Goal: Communication & Community: Answer question/provide support

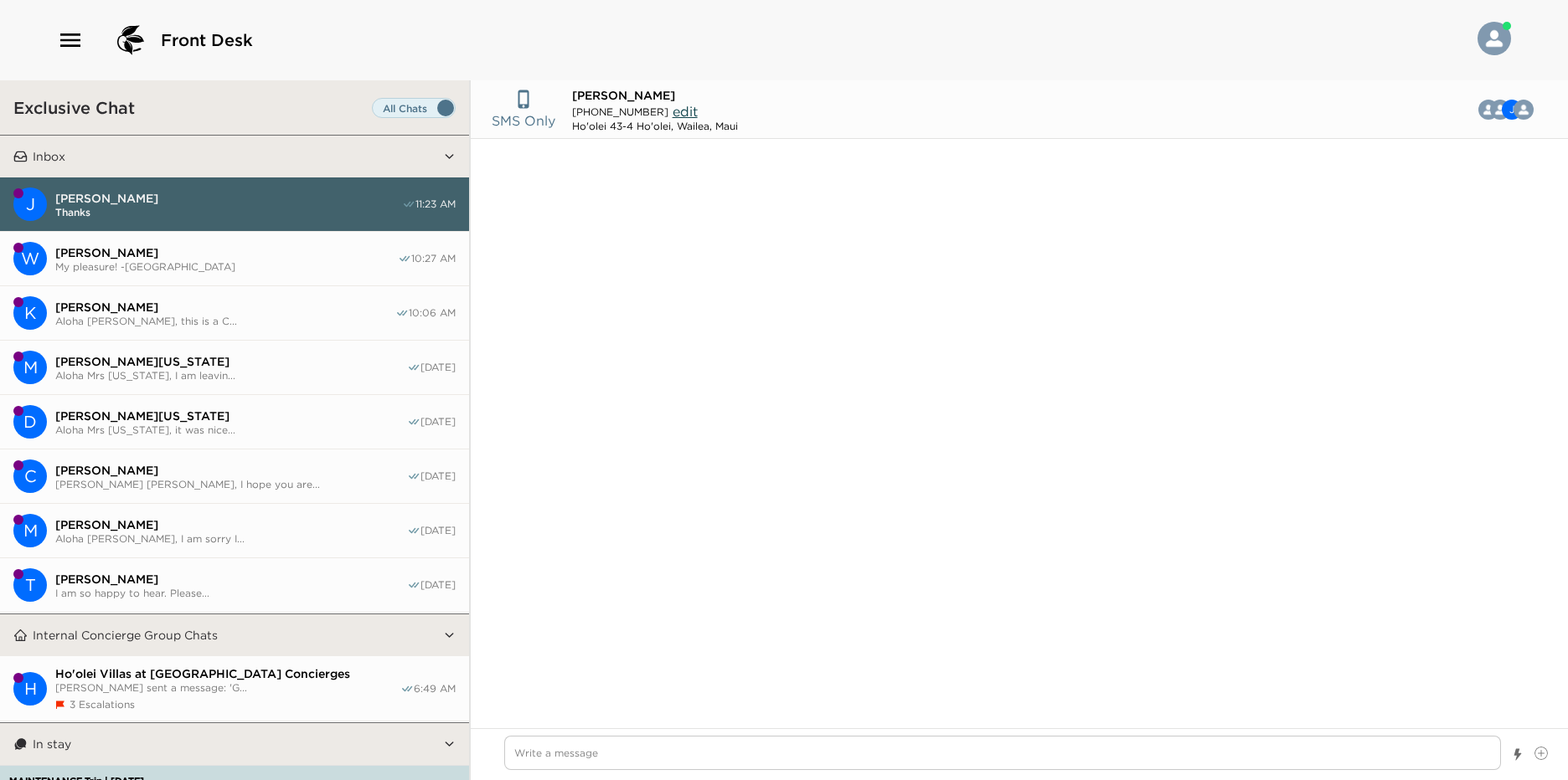
scroll to position [2993, 0]
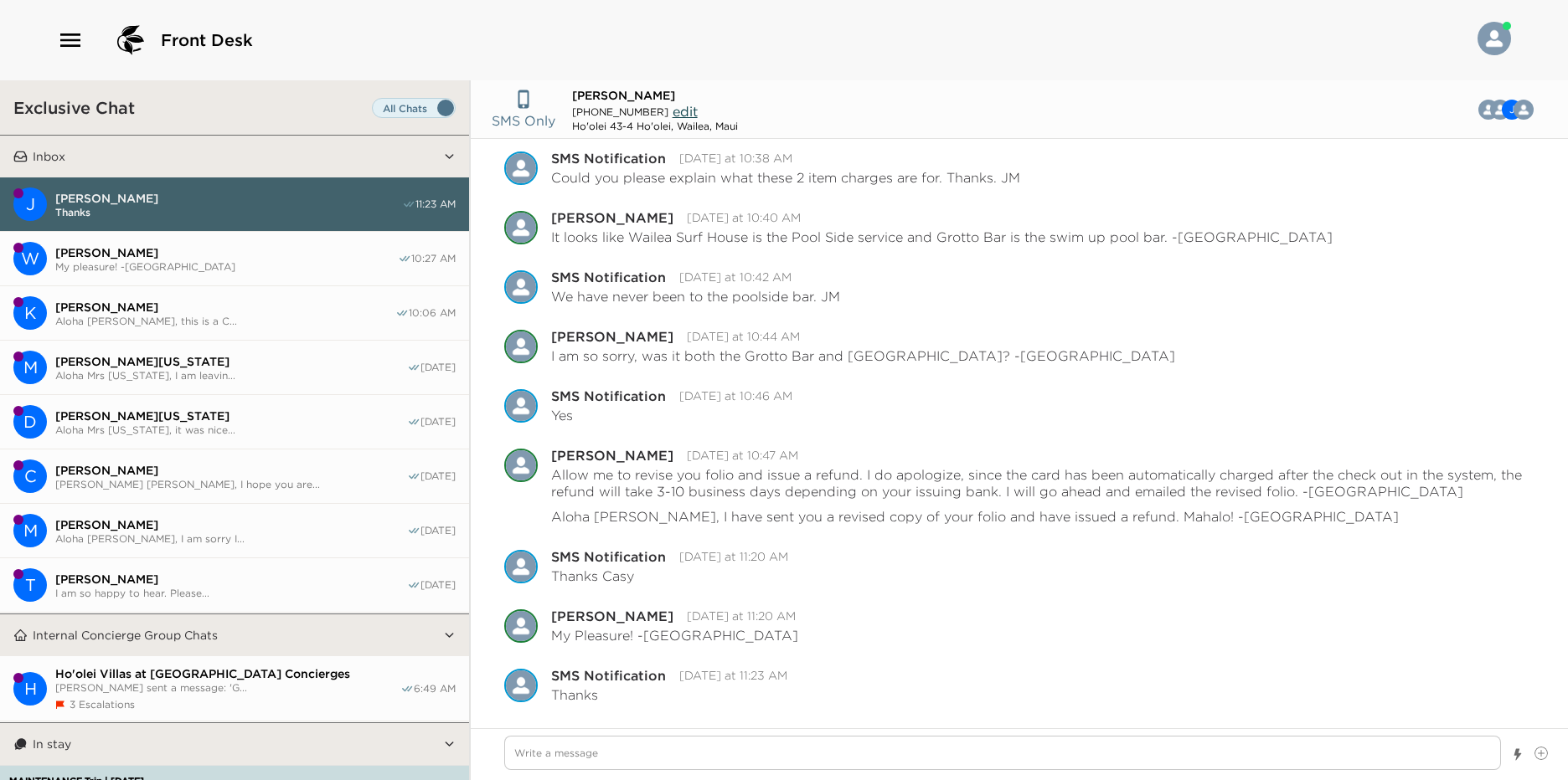
click at [261, 316] on span "Aloha [PERSON_NAME], this is a C..." at bounding box center [225, 321] width 340 height 12
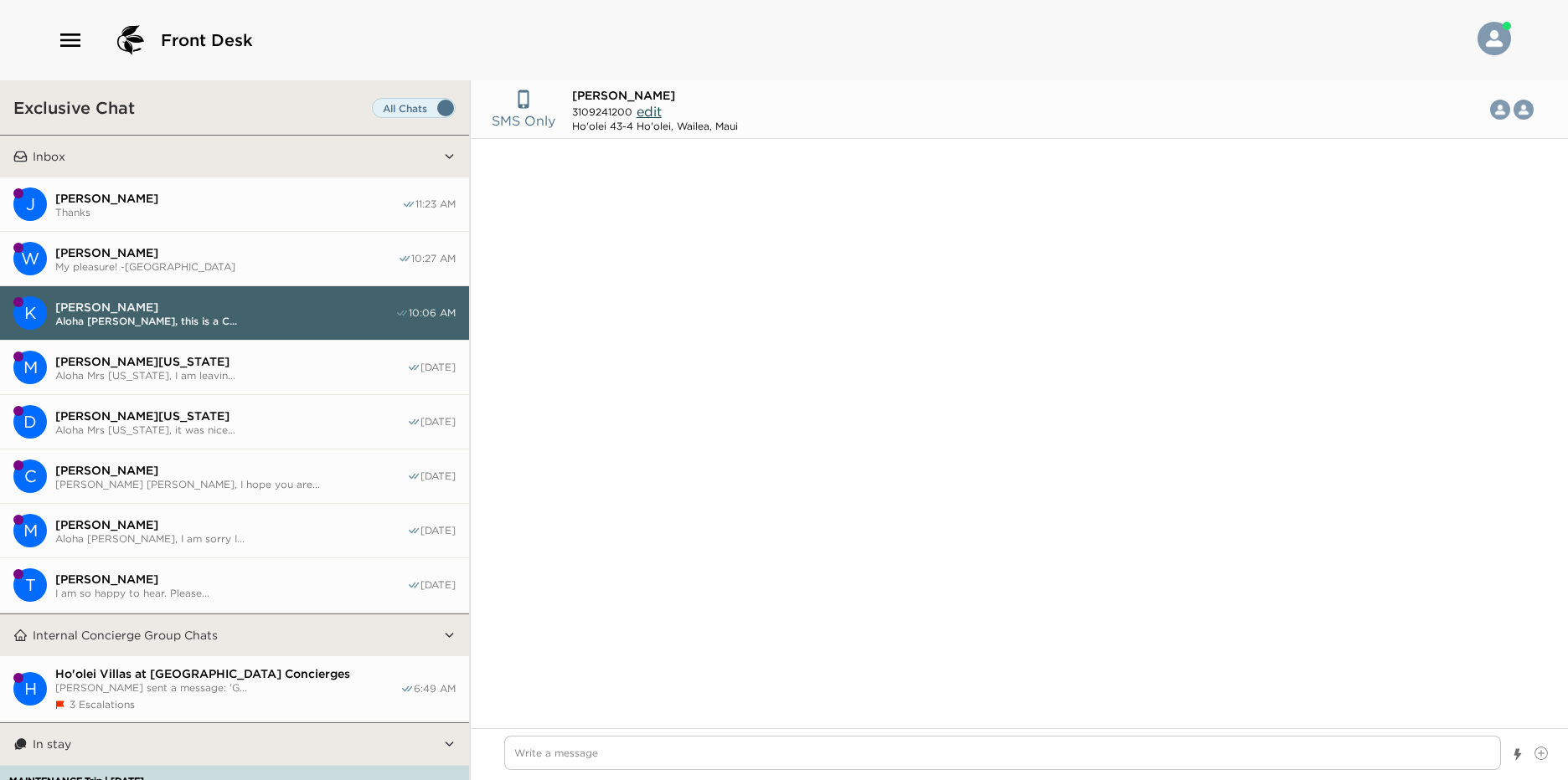
scroll to position [14531, 0]
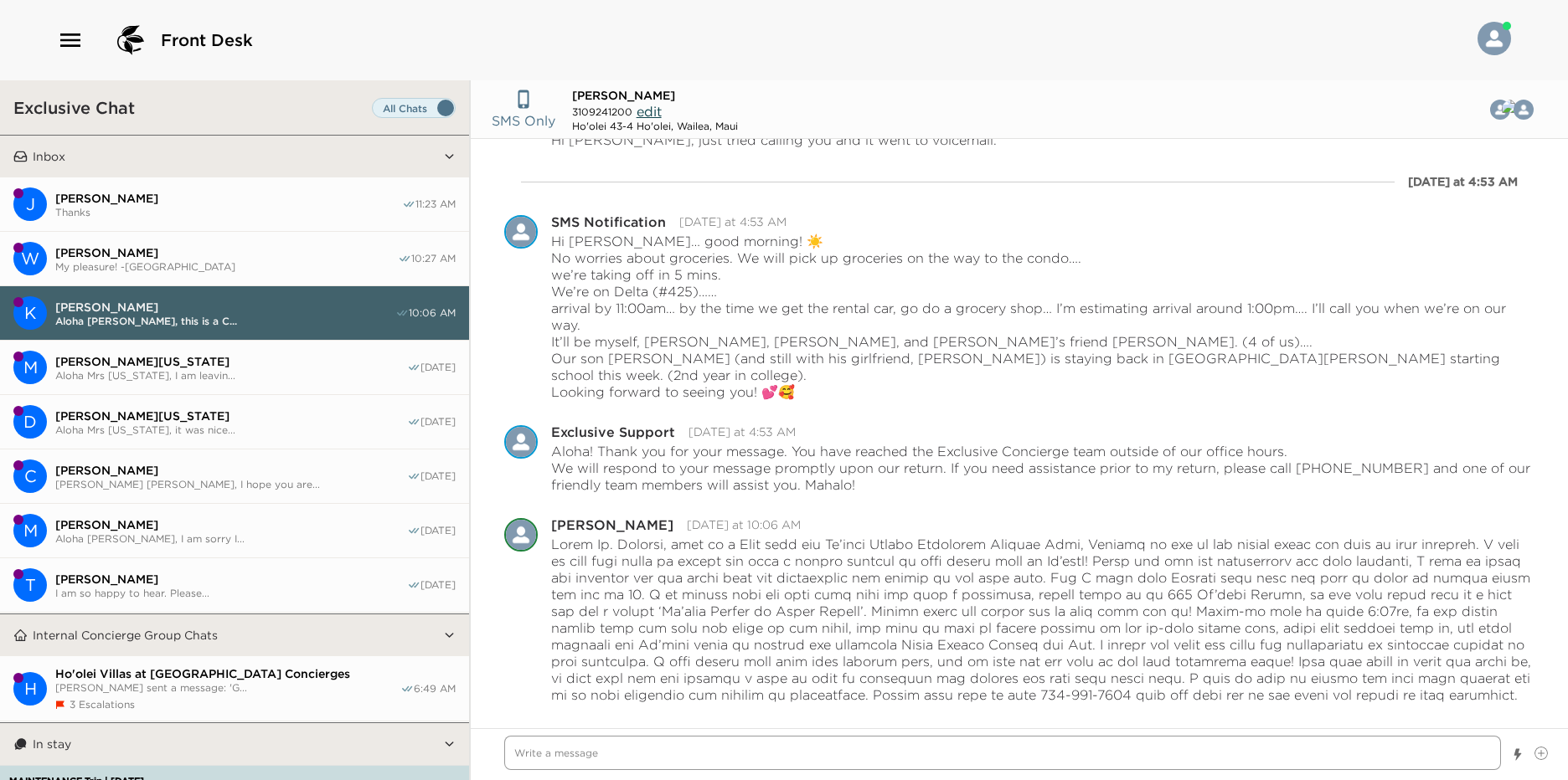
click at [585, 757] on textarea "Write a message" at bounding box center [1003, 752] width 997 height 35
type textarea "x"
type textarea "A"
type textarea "x"
type textarea "A;"
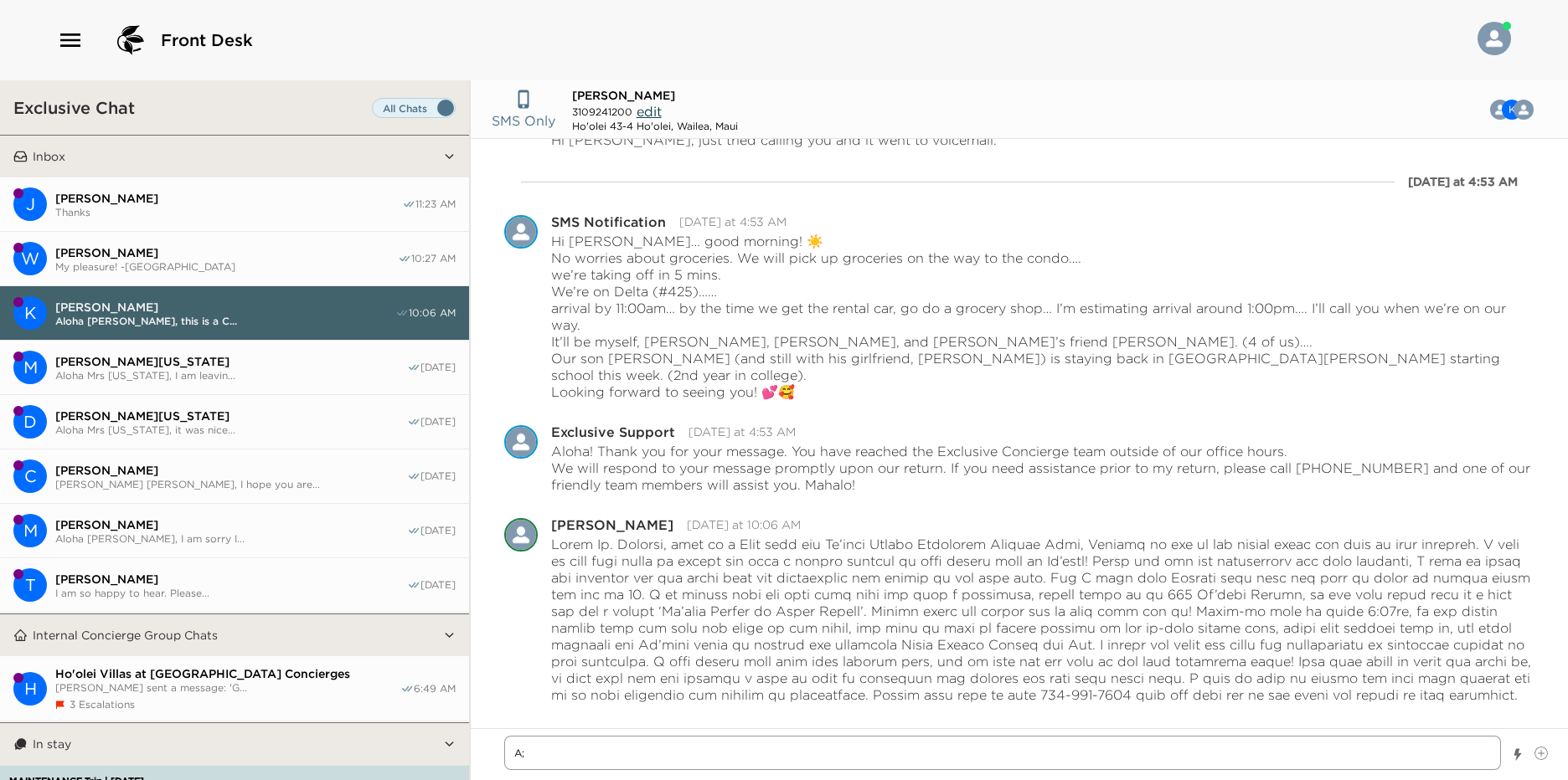
type textarea "x"
type textarea "A"
type textarea "x"
type textarea "Al"
type textarea "x"
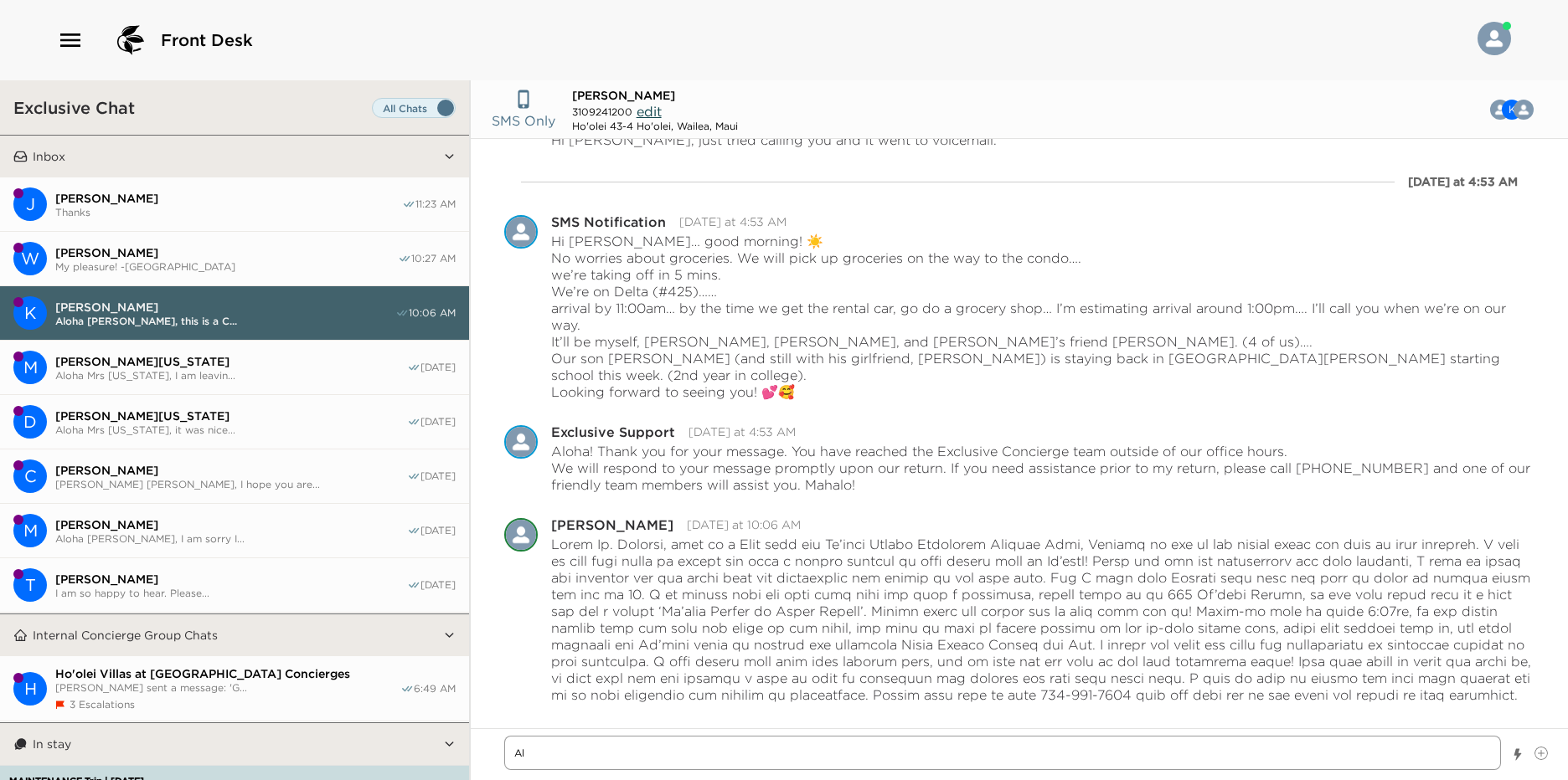
type textarea "Alo"
type textarea "x"
type textarea "Aloh"
type textarea "x"
type textarea "Aloha"
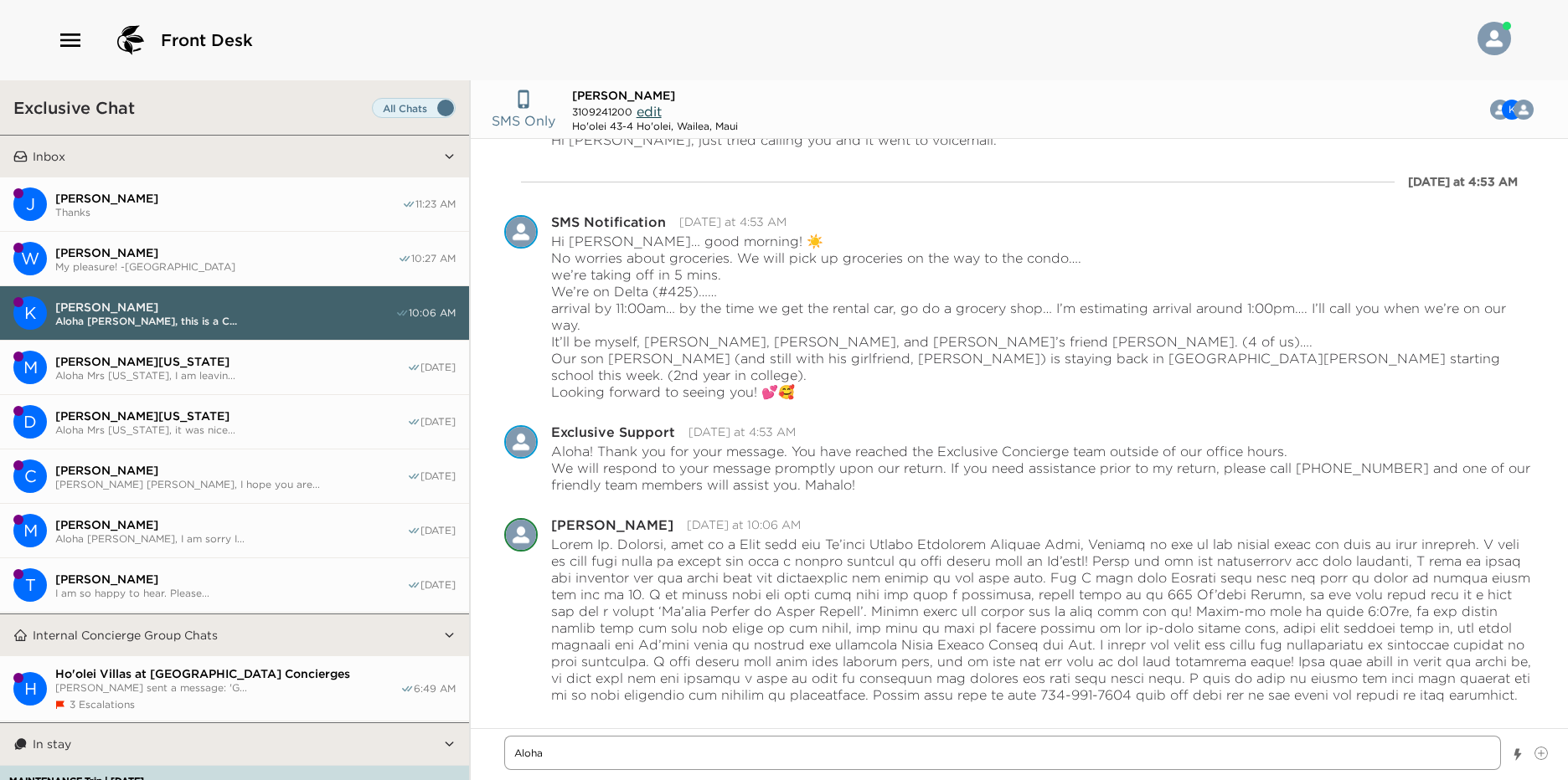
type textarea "x"
type textarea "Aloha"
type textarea "x"
type textarea "Aloha M"
type textarea "x"
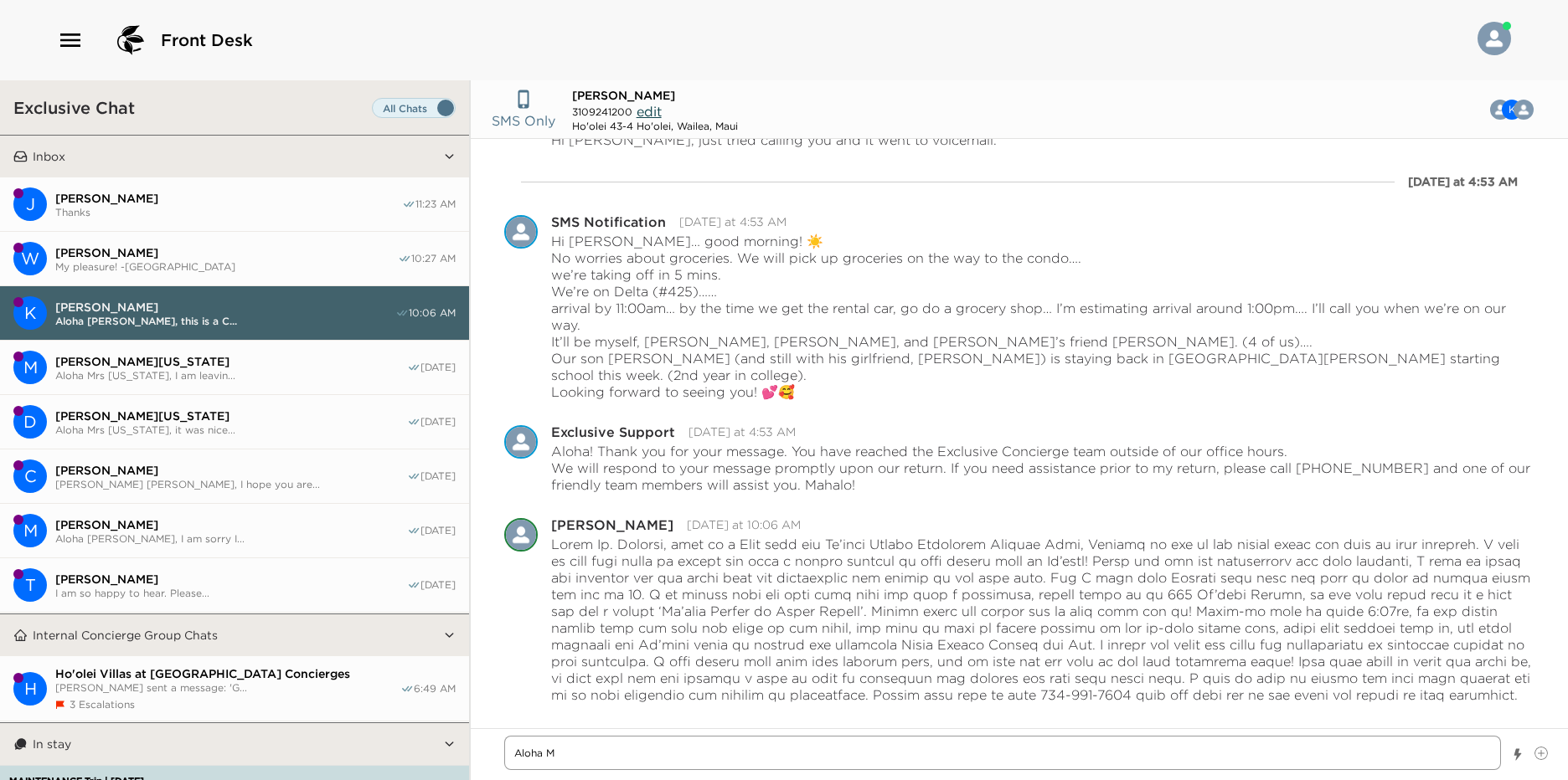
type textarea "Aloha Mr"
type textarea "x"
type textarea "Aloha Mrs"
type textarea "x"
type textarea "Aloha Mrs"
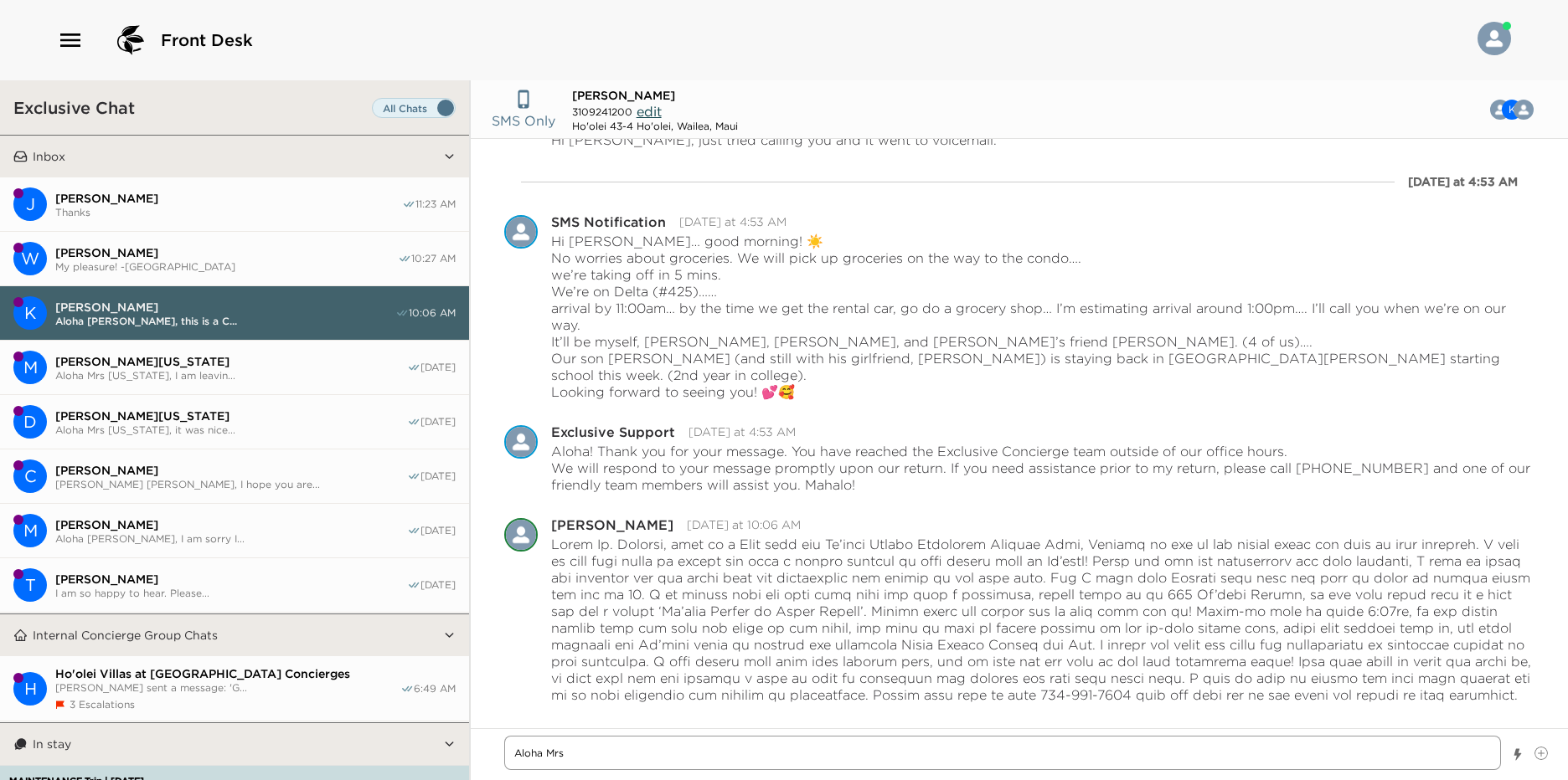
type textarea "x"
type textarea "Aloha Mrs"
type textarea "x"
type textarea "Aloha Mrs"
click at [268, 248] on span "[PERSON_NAME]" at bounding box center [227, 252] width 342 height 15
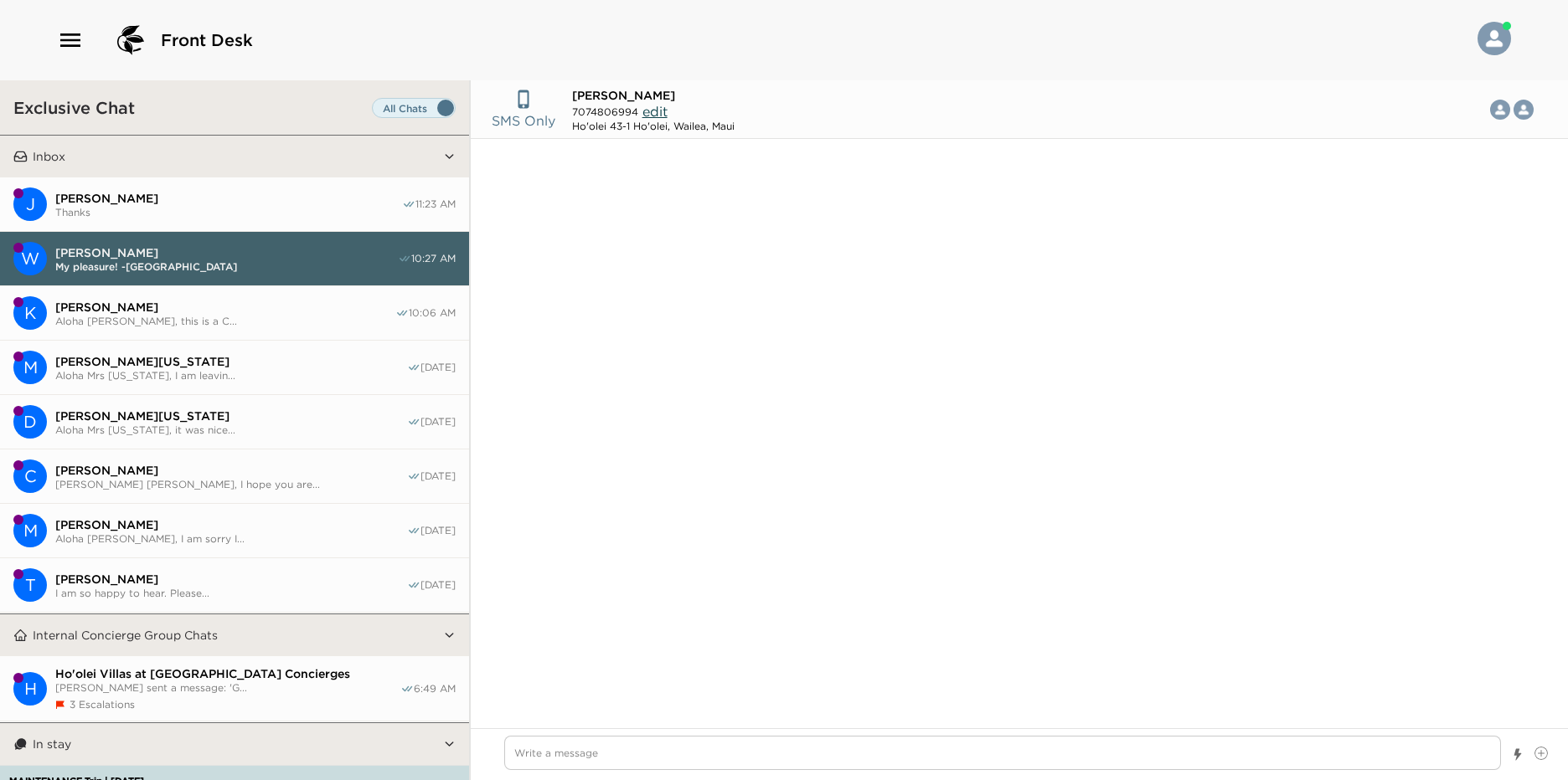
scroll to position [1654, 0]
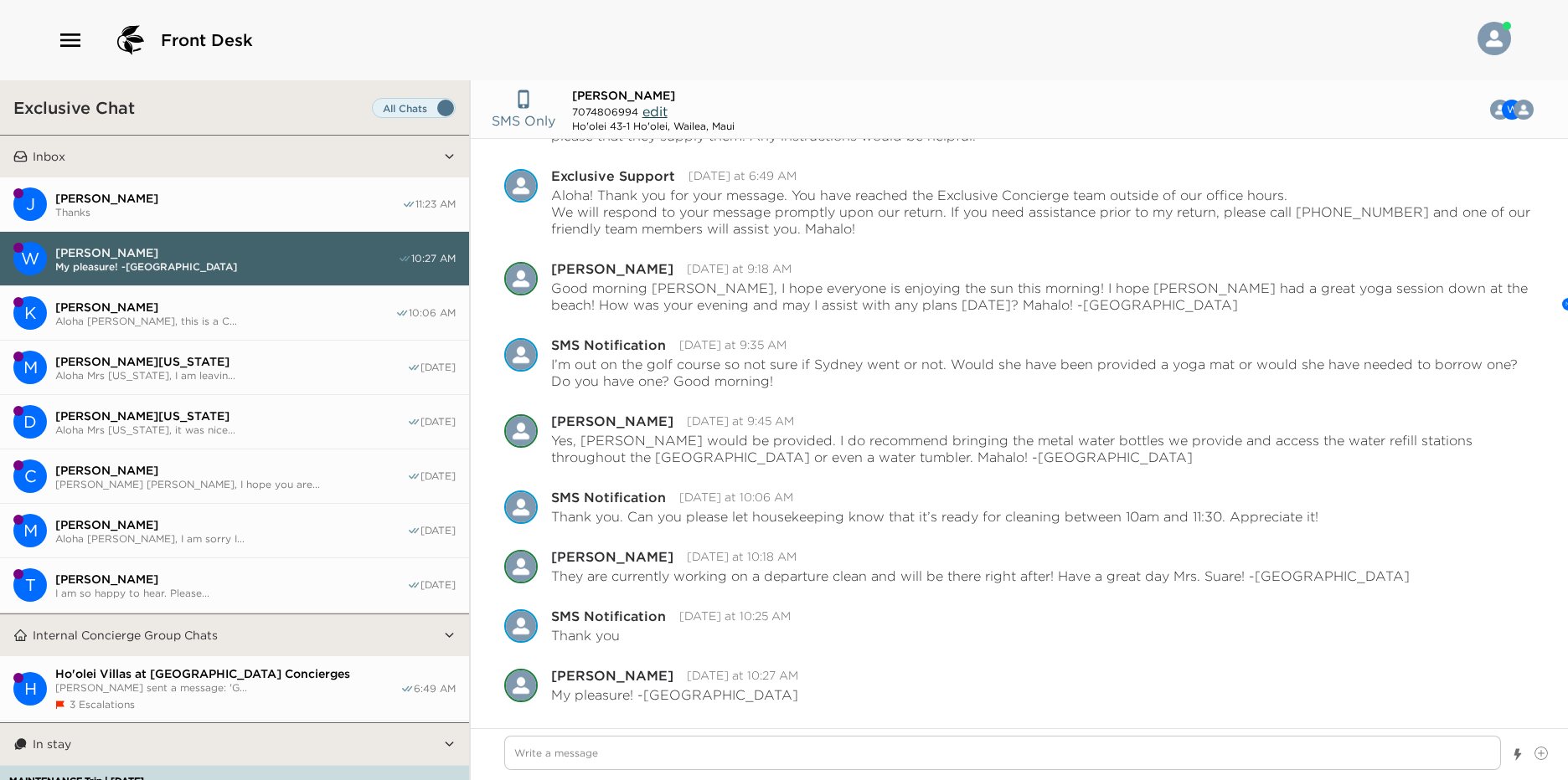
click at [181, 301] on span "[PERSON_NAME]" at bounding box center [225, 307] width 340 height 15
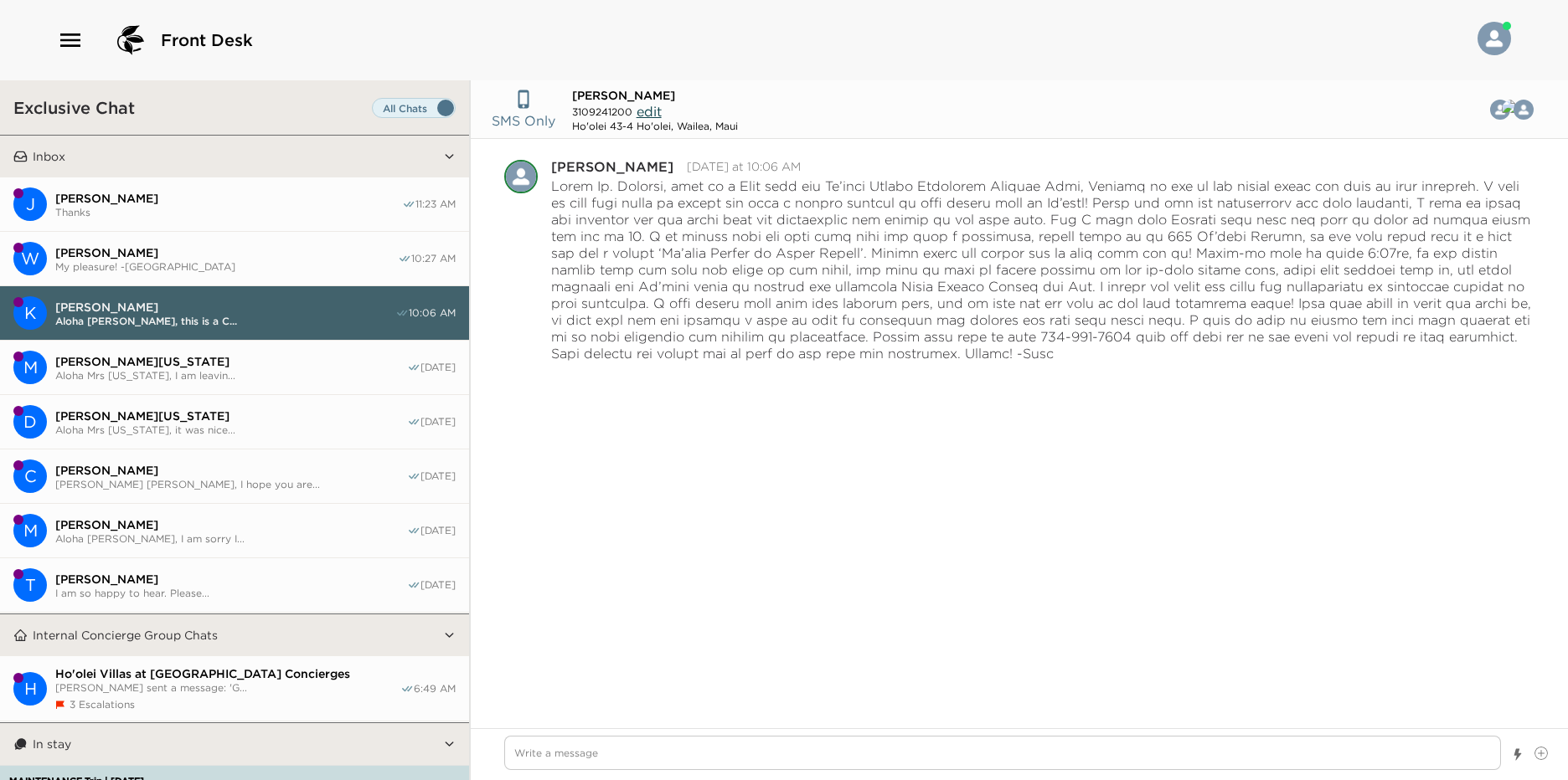
scroll to position [14531, 0]
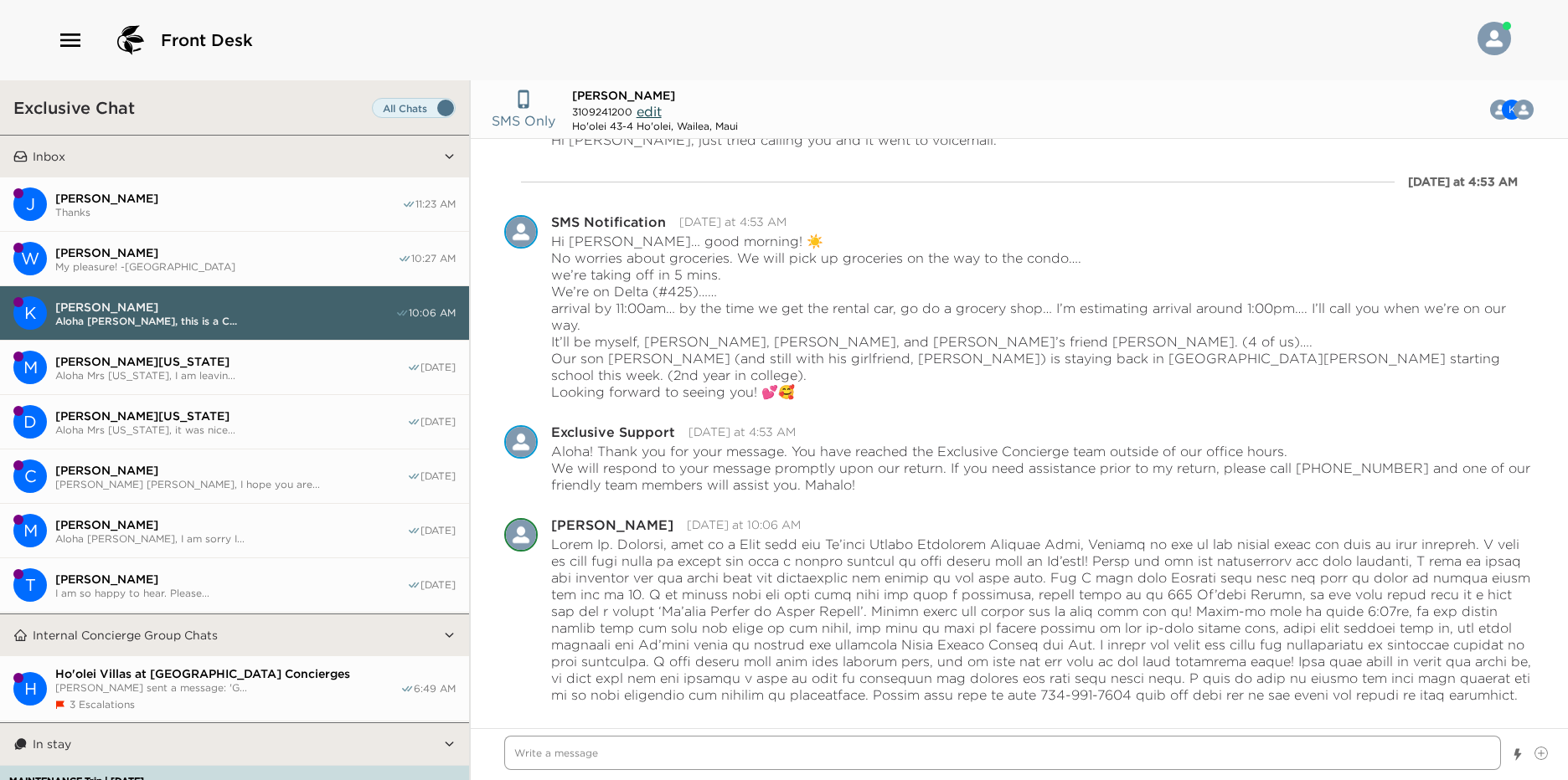
click at [605, 759] on textarea "Write a message" at bounding box center [1003, 752] width 997 height 35
type textarea "x"
type textarea "A"
type textarea "x"
type textarea "Al"
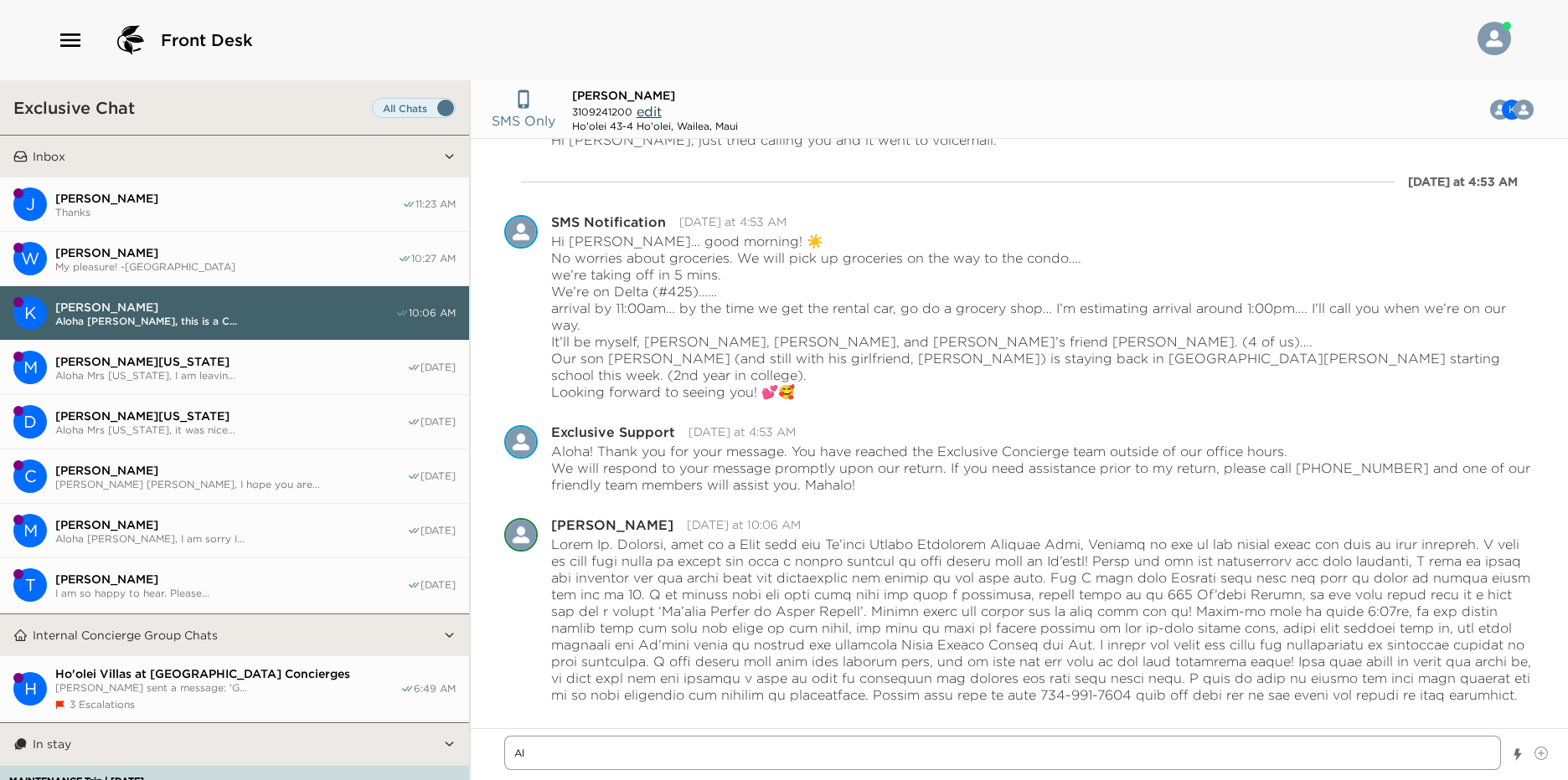
type textarea "x"
type textarea "Alo"
type textarea "x"
type textarea "Aloha"
type textarea "x"
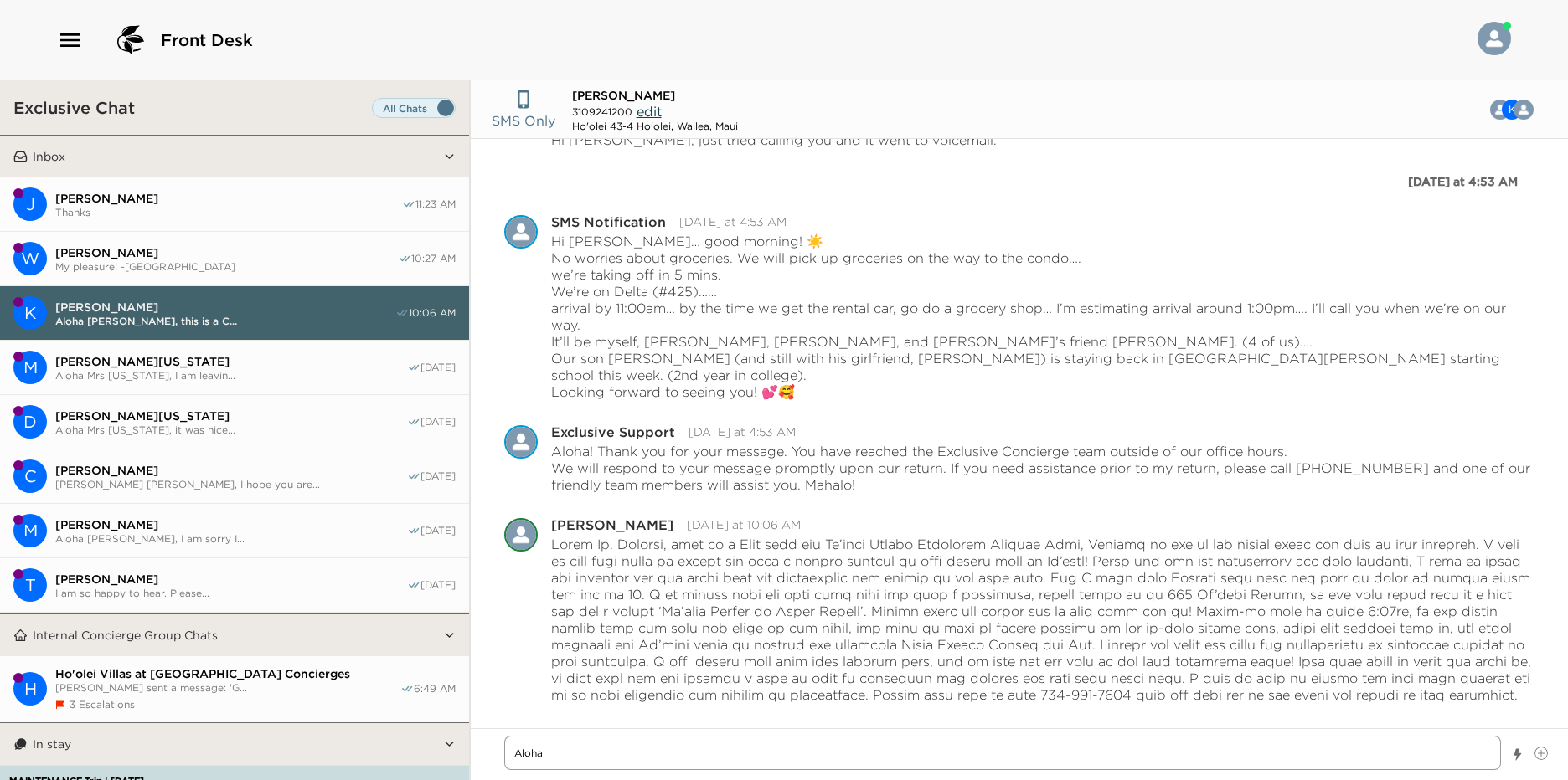
type textarea "Aloha"
type textarea "x"
type textarea "Aloha M"
type textarea "x"
type textarea "Aloha Mr"
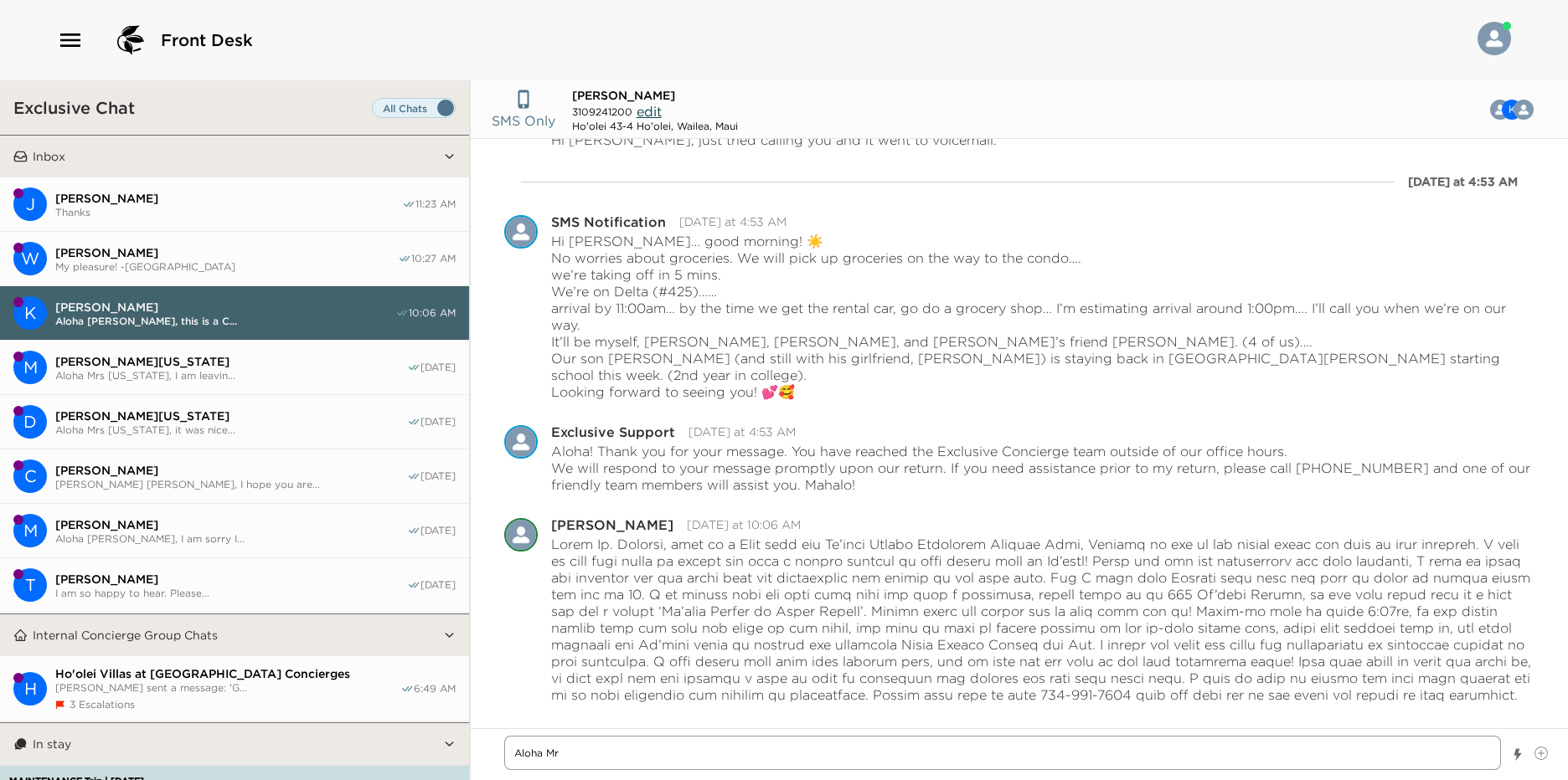
type textarea "x"
type textarea "Aloha Mrs"
type textarea "x"
type textarea "Aloha Mrs."
type textarea "x"
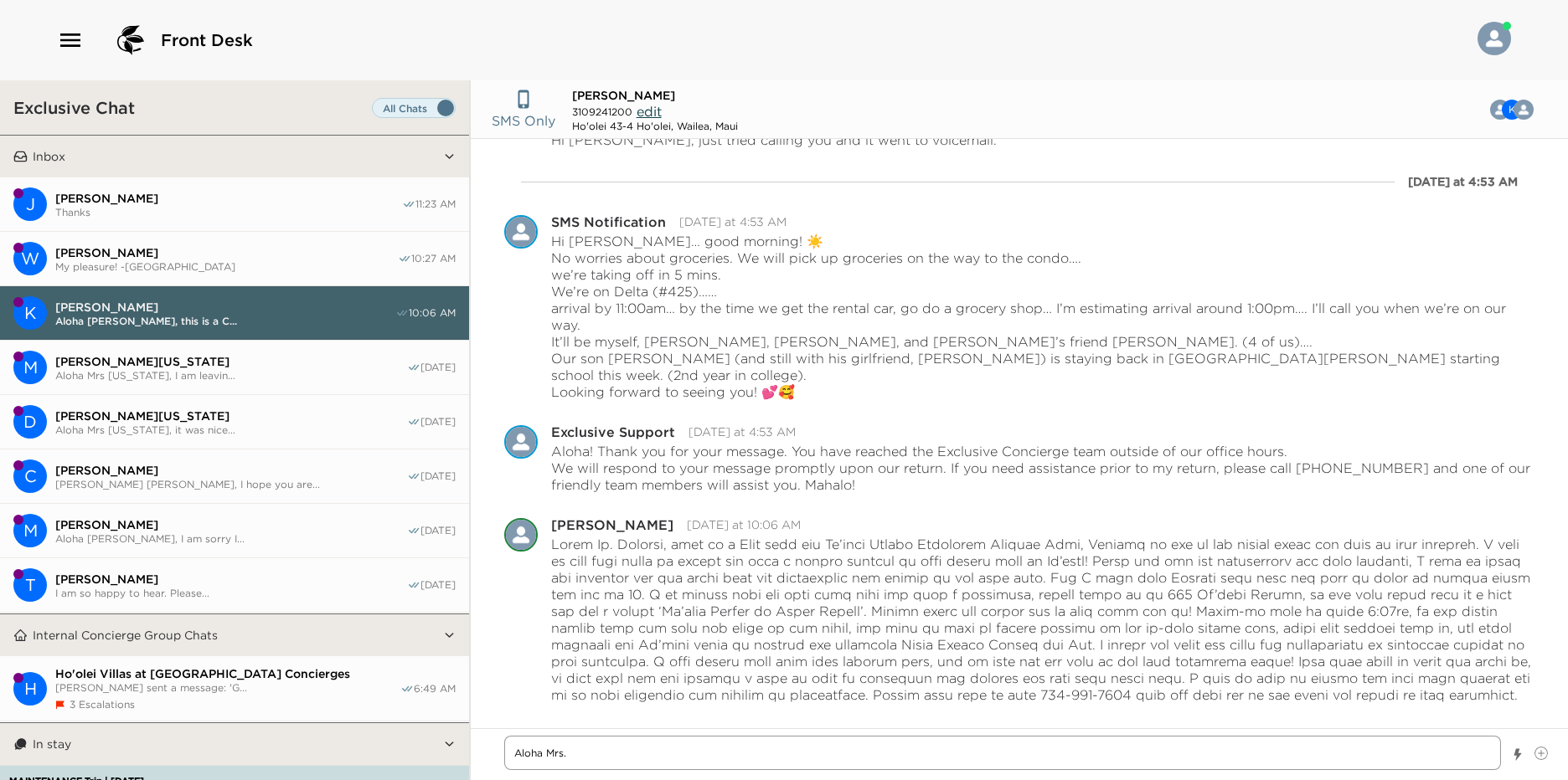
type textarea "Aloha Mrs."
type textarea "x"
type textarea "Aloha Mrs. S"
type textarea "x"
type textarea "Aloha Mrs. St"
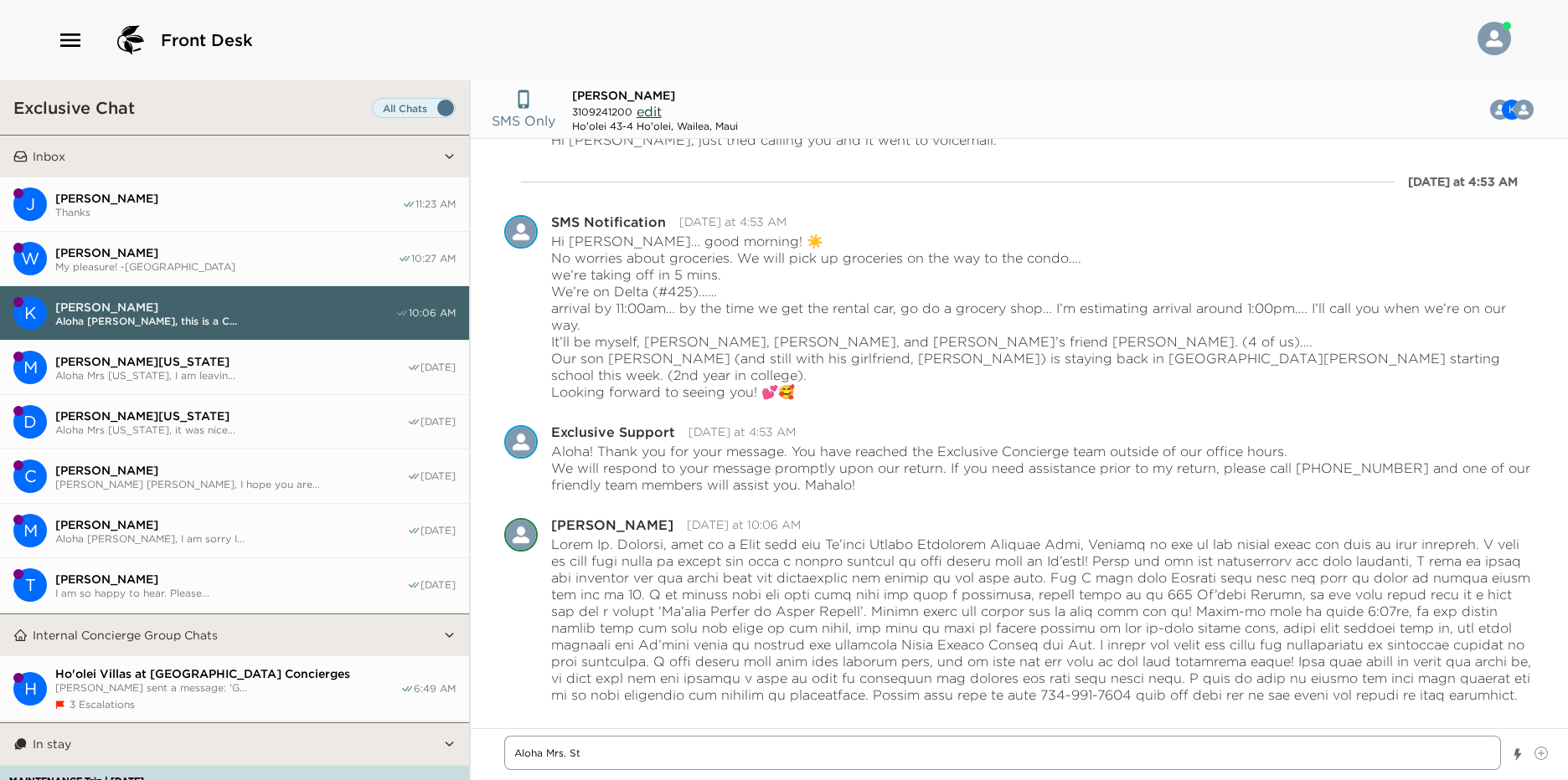
type textarea "x"
type textarea "Aloha Mrs. Str"
type textarea "x"
type textarea "Aloha Mrs. Stra"
type textarea "x"
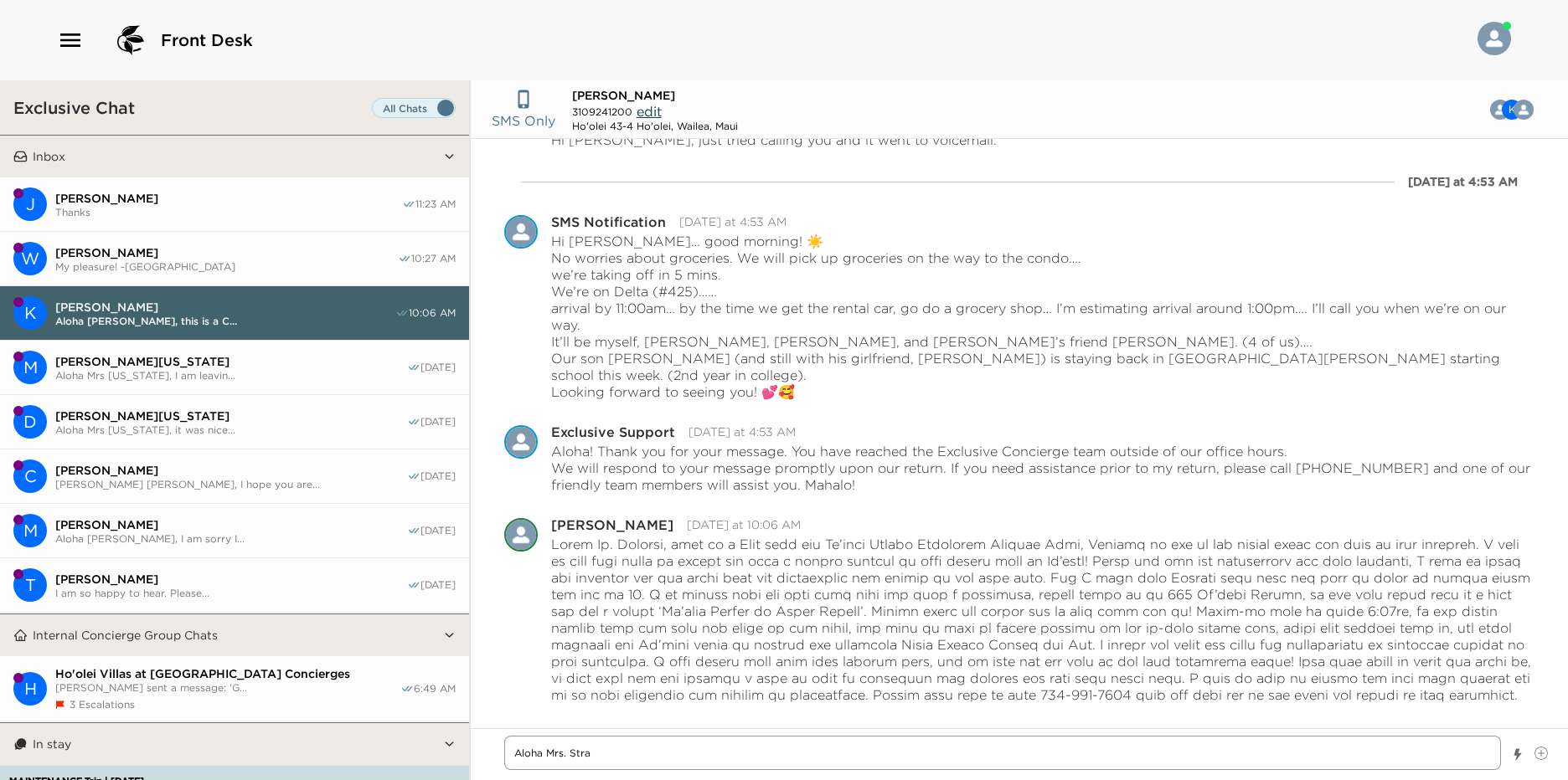
type textarea "Aloha Mrs. Strau"
type textarea "x"
type textarea "Aloha [PERSON_NAME]"
type textarea "x"
type textarea "Aloha [PERSON_NAME]"
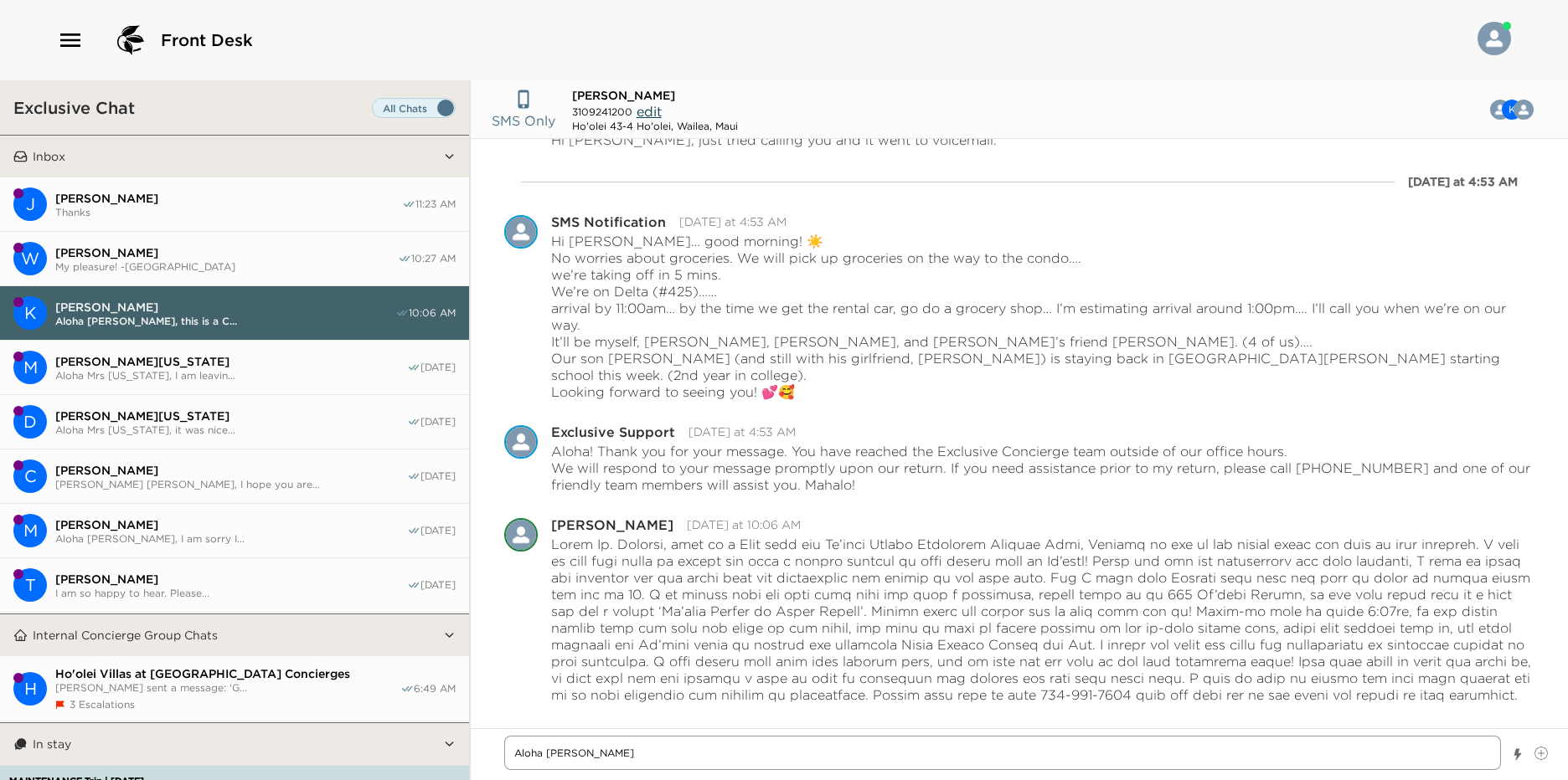
type textarea "x"
type textarea "Aloha [PERSON_NAME],"
type textarea "x"
type textarea "Aloha [PERSON_NAME],"
type textarea "x"
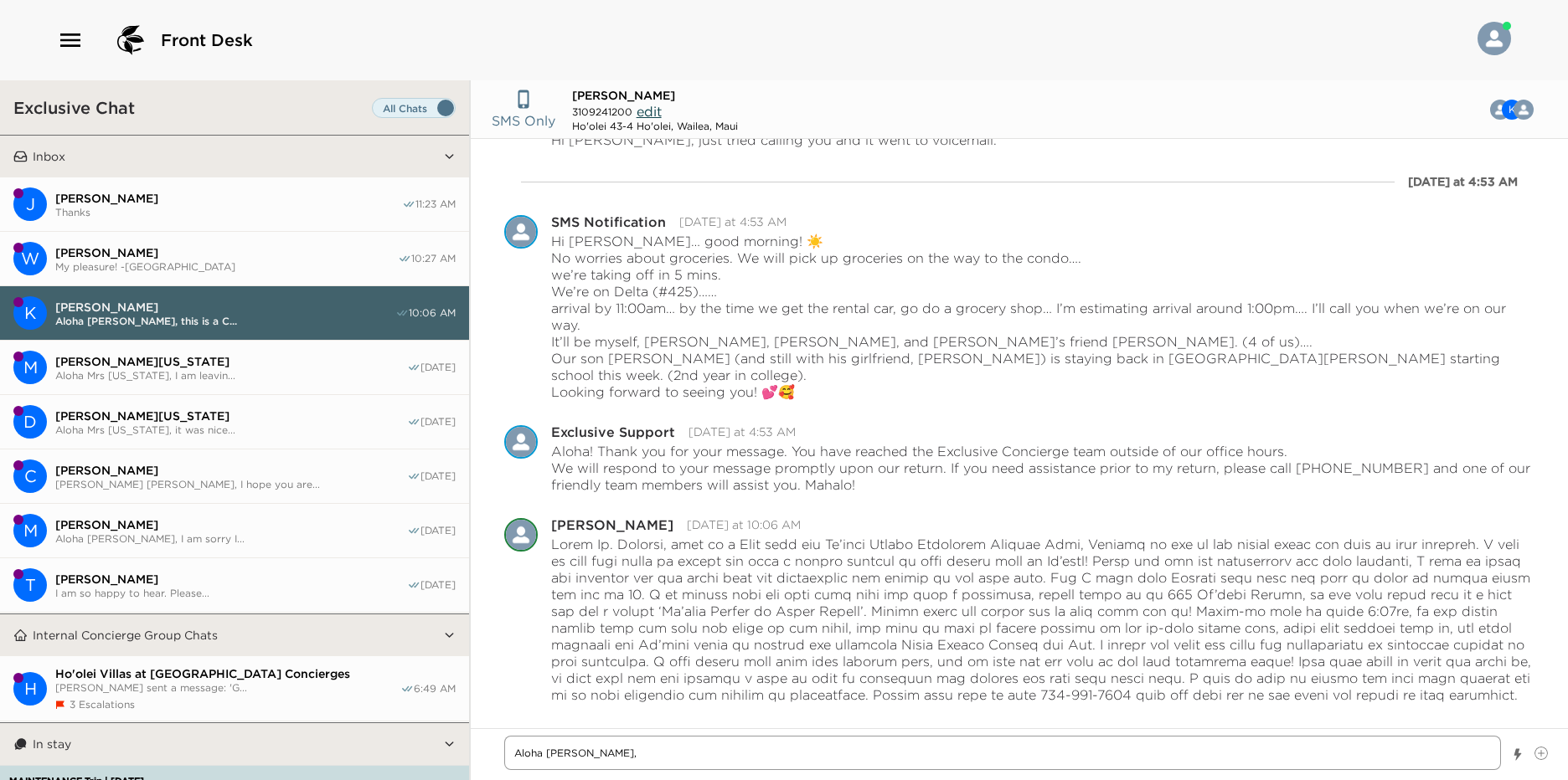
type textarea "Aloha [PERSON_NAME], s"
type textarea "x"
type textarea "Aloha [PERSON_NAME], so"
type textarea "x"
type textarea "Aloha [PERSON_NAME], so"
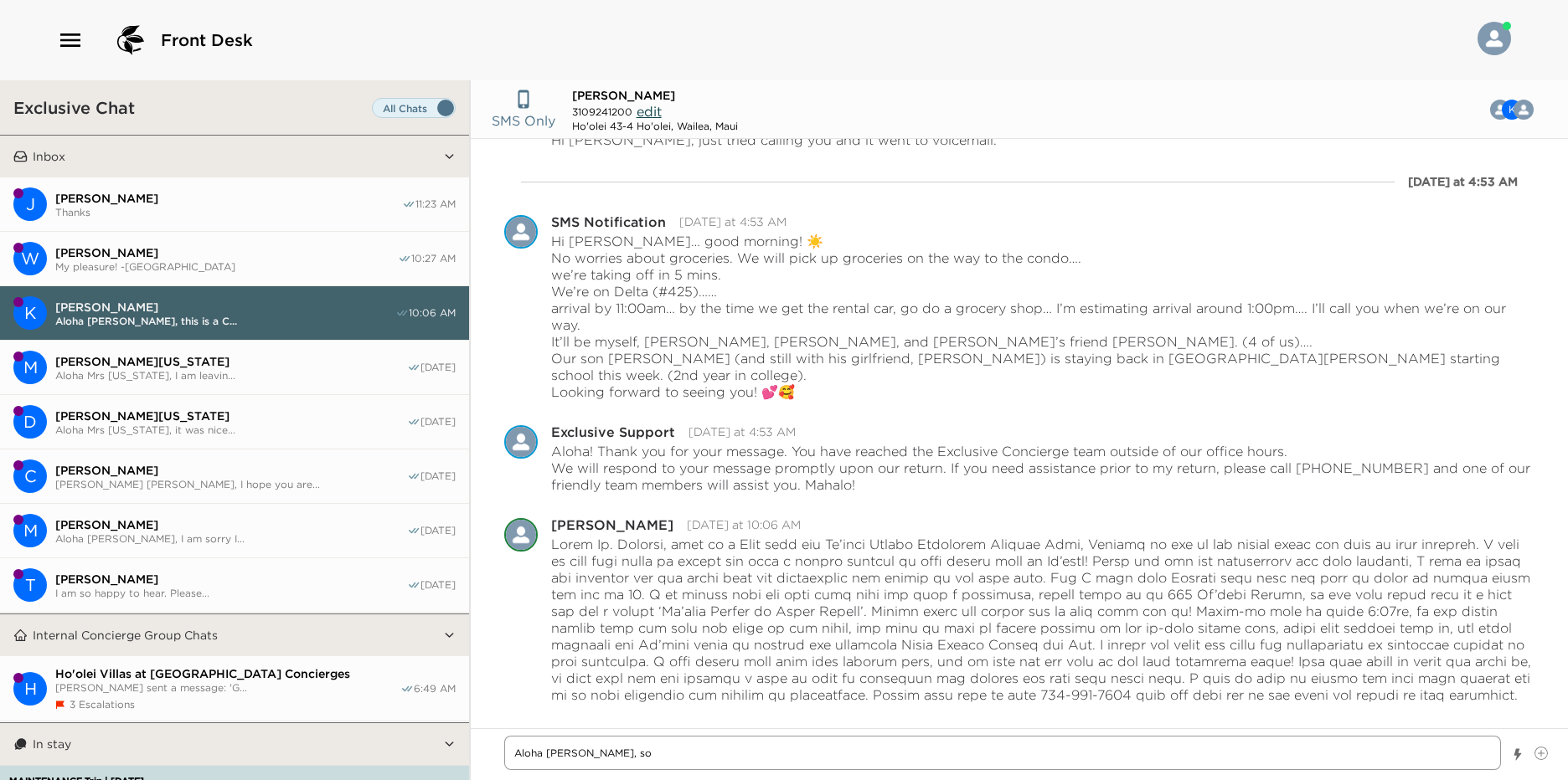
type textarea "x"
type textarea "Aloha [PERSON_NAME], so"
type textarea "x"
type textarea "Aloha [PERSON_NAME], s"
type textarea "x"
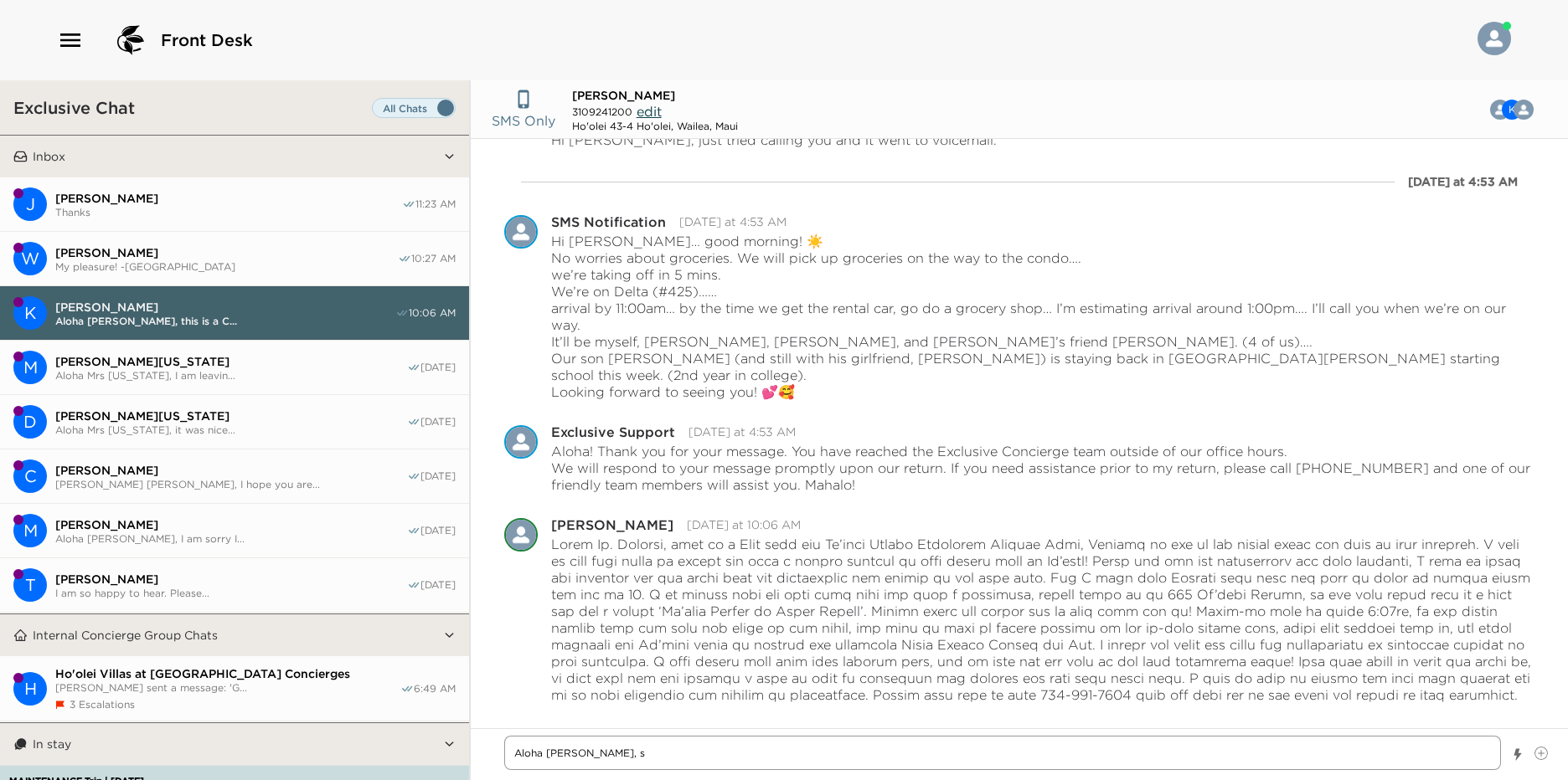
type textarea "Aloha [PERSON_NAME],"
type textarea "x"
type textarea "Aloha [PERSON_NAME]"
type textarea "x"
type textarea "Aloha [PERSON_NAME], it"
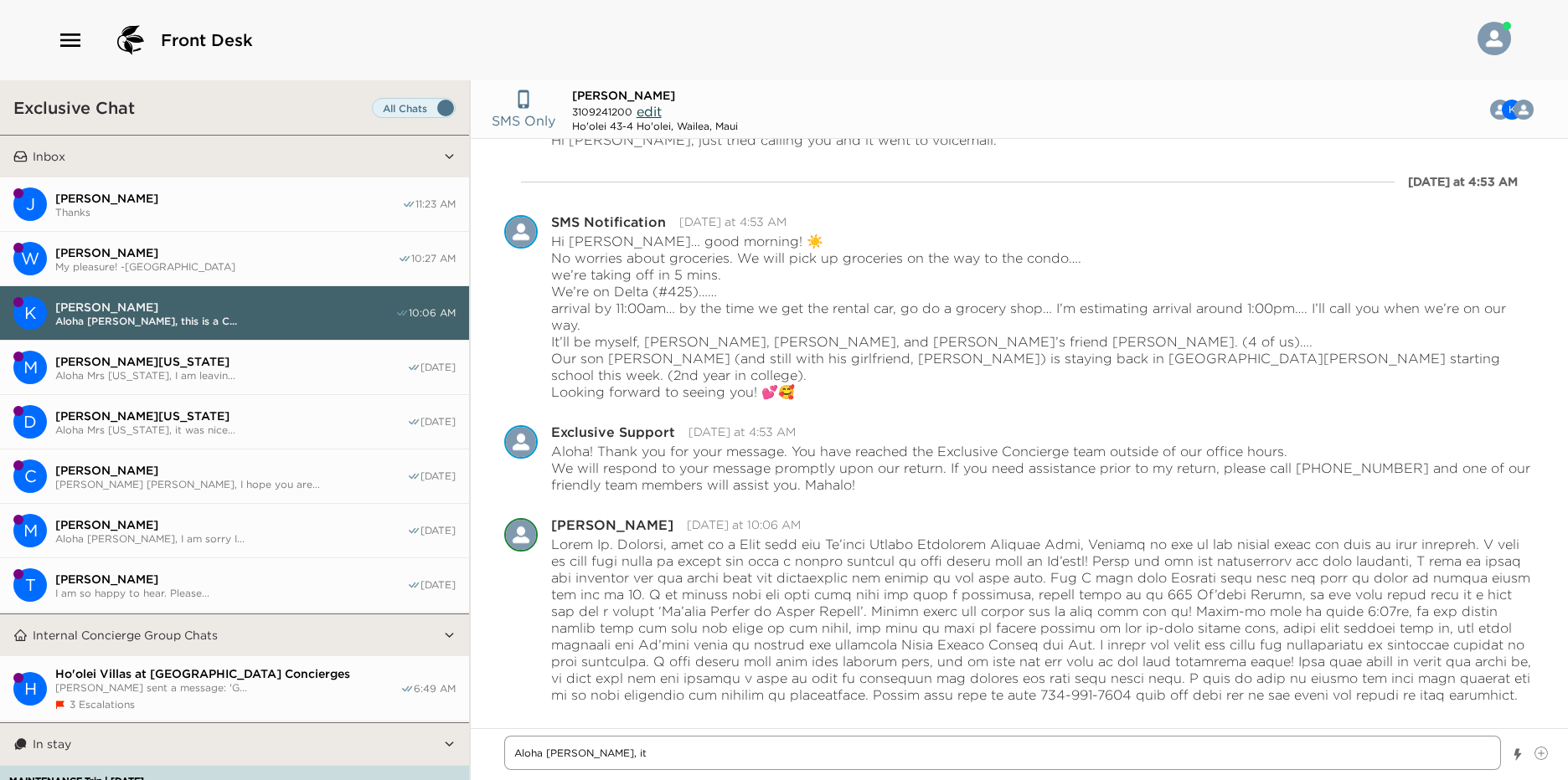
type textarea "x"
type textarea "Aloha [PERSON_NAME], it"
type textarea "x"
type textarea "Aloha [PERSON_NAME], it w"
type textarea "x"
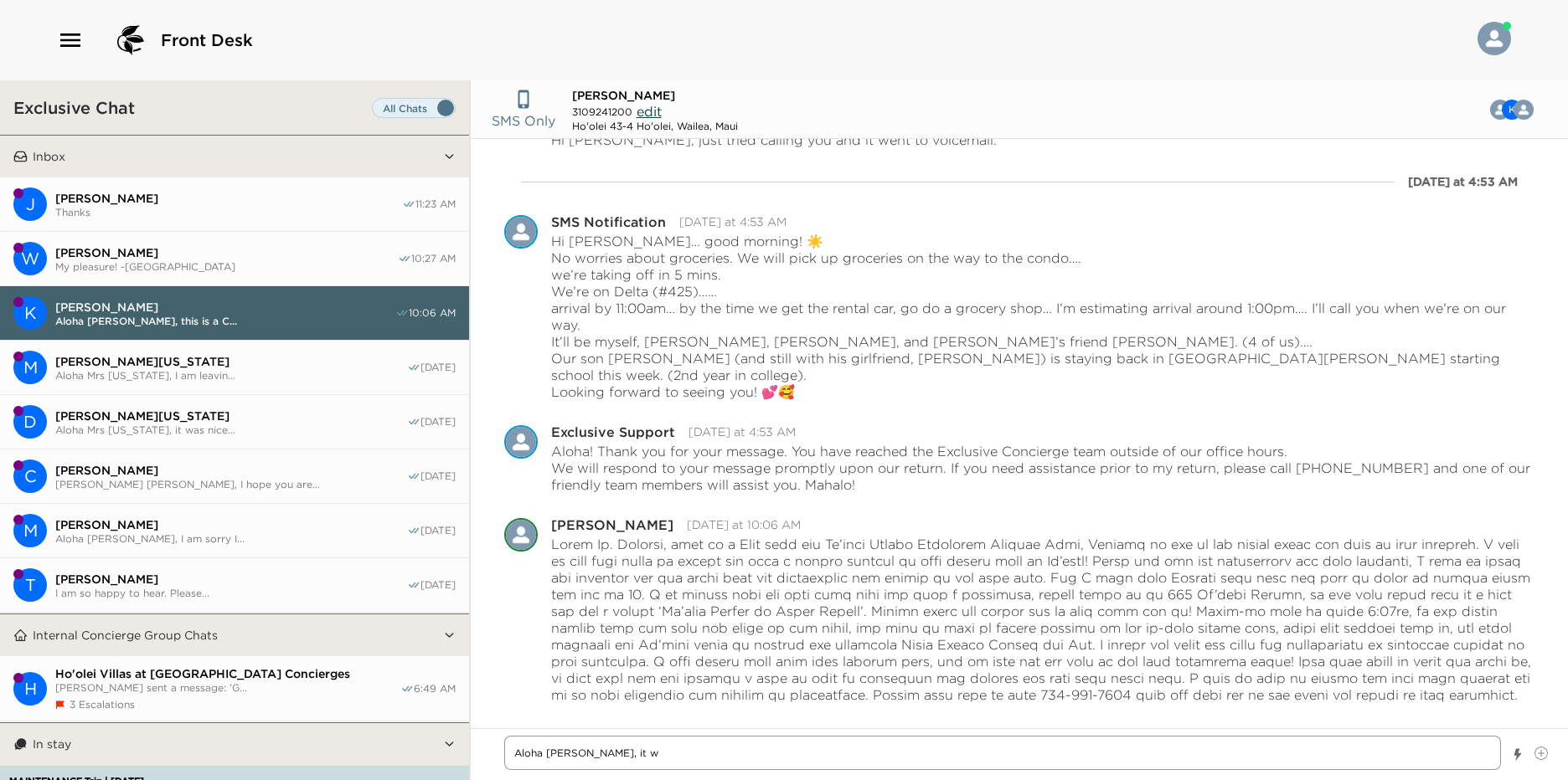
type textarea "Aloha [PERSON_NAME], it wa"
type textarea "x"
type textarea "Aloha [PERSON_NAME], it was"
type textarea "x"
type textarea "Aloha [PERSON_NAME], it was s"
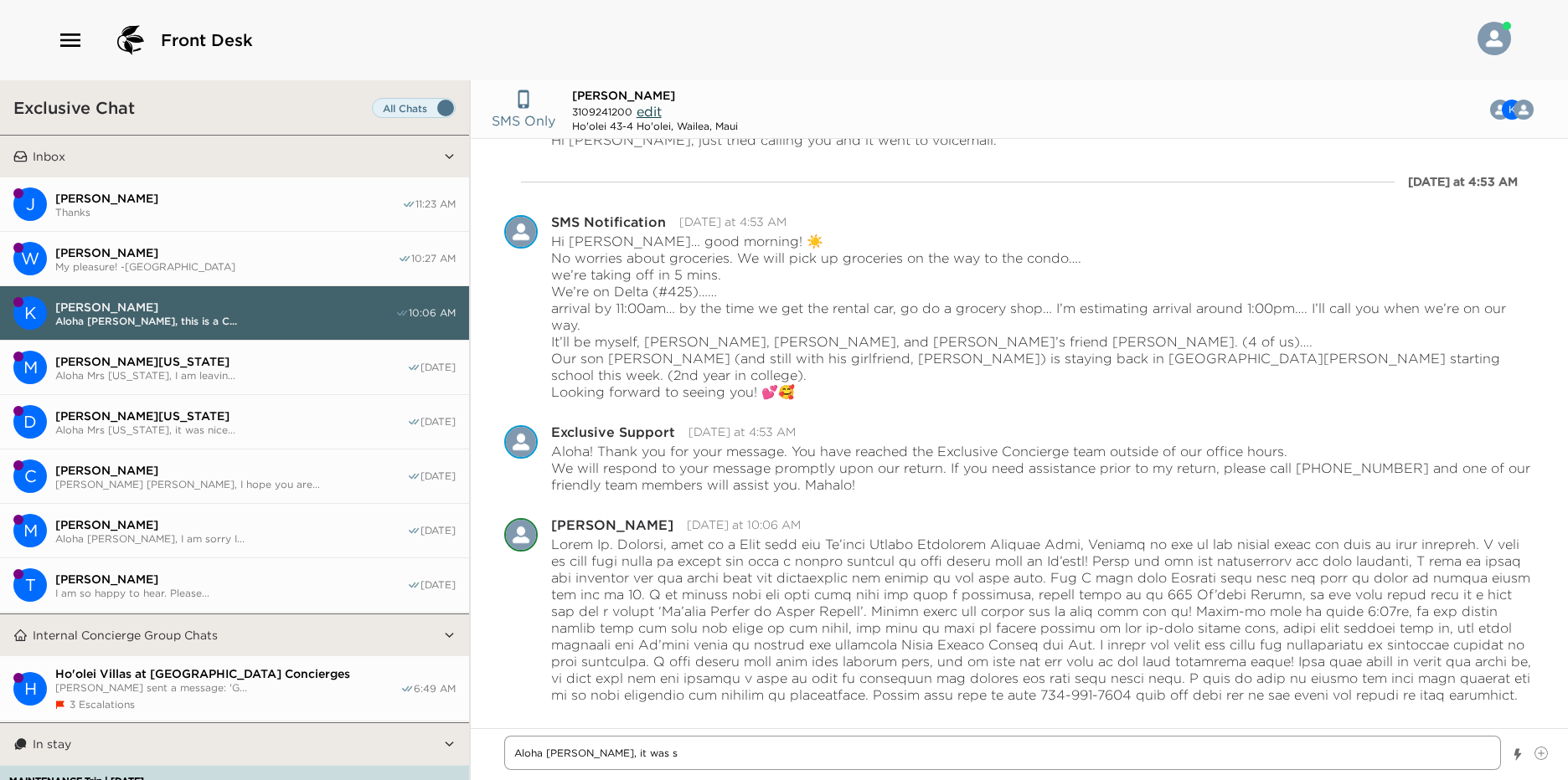
type textarea "x"
type textarea "Aloha [PERSON_NAME], it was so"
type textarea "x"
type textarea "Aloha [PERSON_NAME], it was s"
type textarea "x"
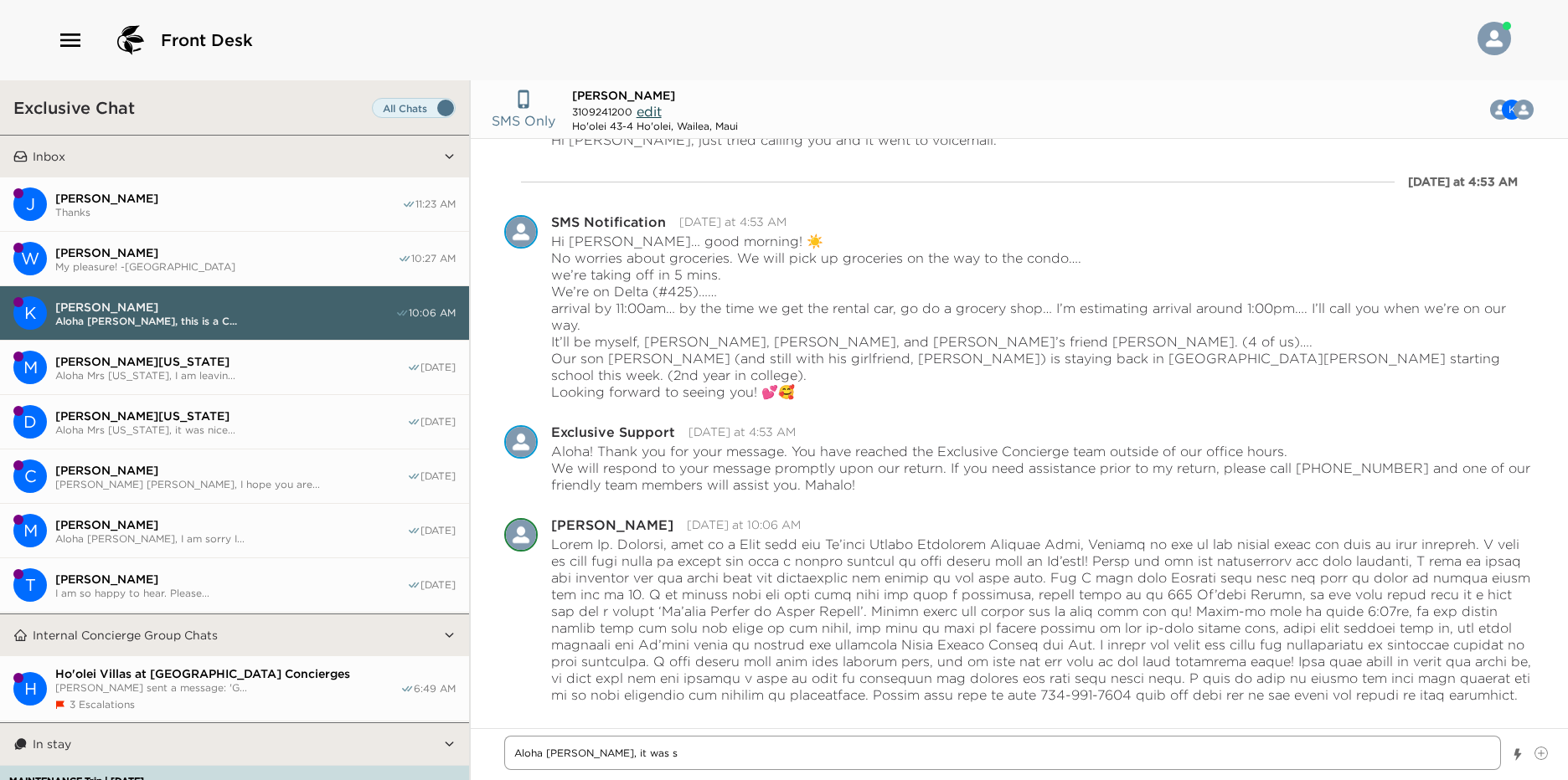
type textarea "Aloha [PERSON_NAME], it was"
type textarea "x"
type textarea "Aloha [PERSON_NAME], it was"
type textarea "x"
type textarea "Aloha [PERSON_NAME], it wasa"
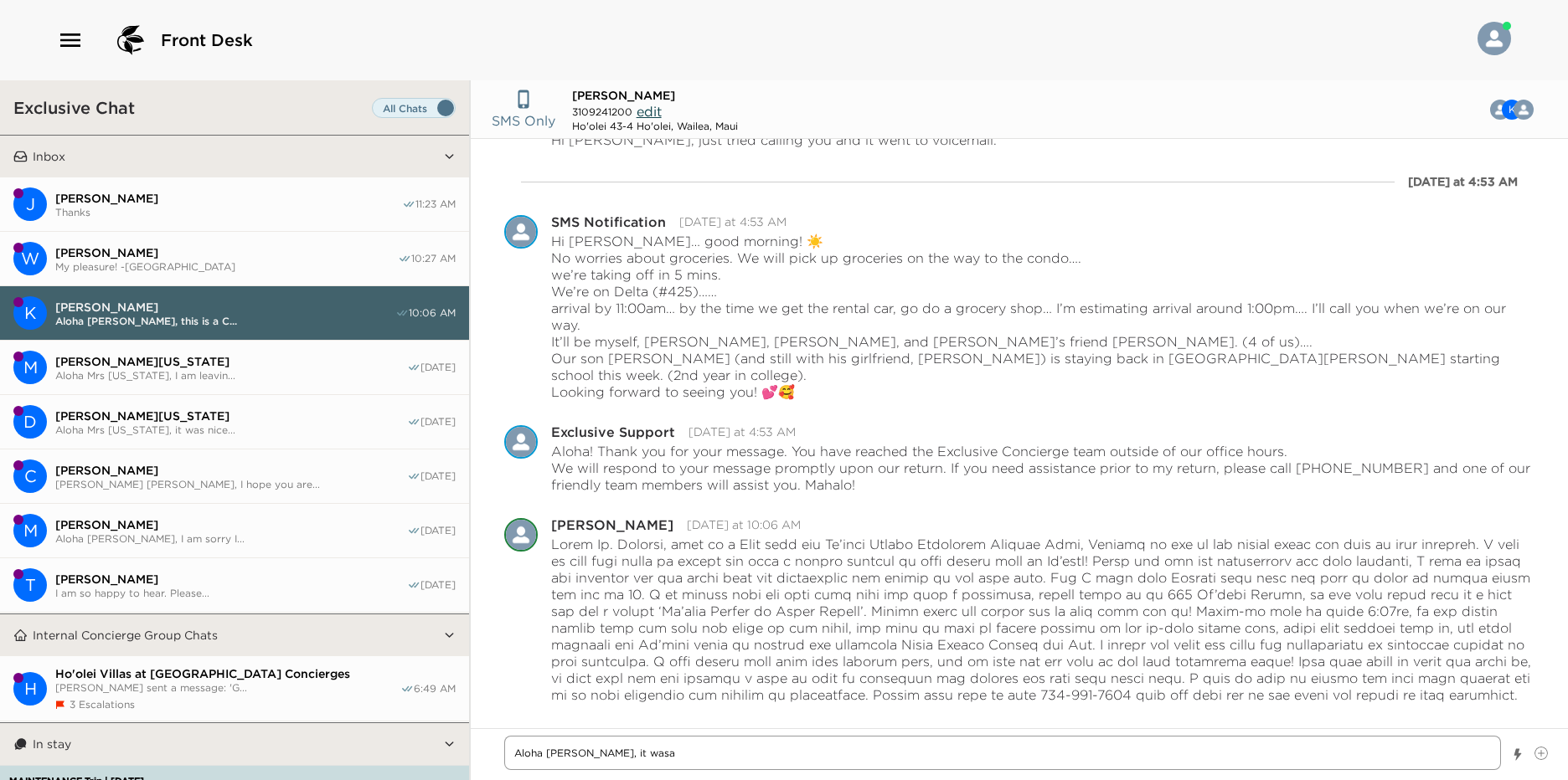
type textarea "x"
type textarea "Aloha [PERSON_NAME], it wasa"
type textarea "x"
type textarea "Aloha [PERSON_NAME], it wasa p"
type textarea "x"
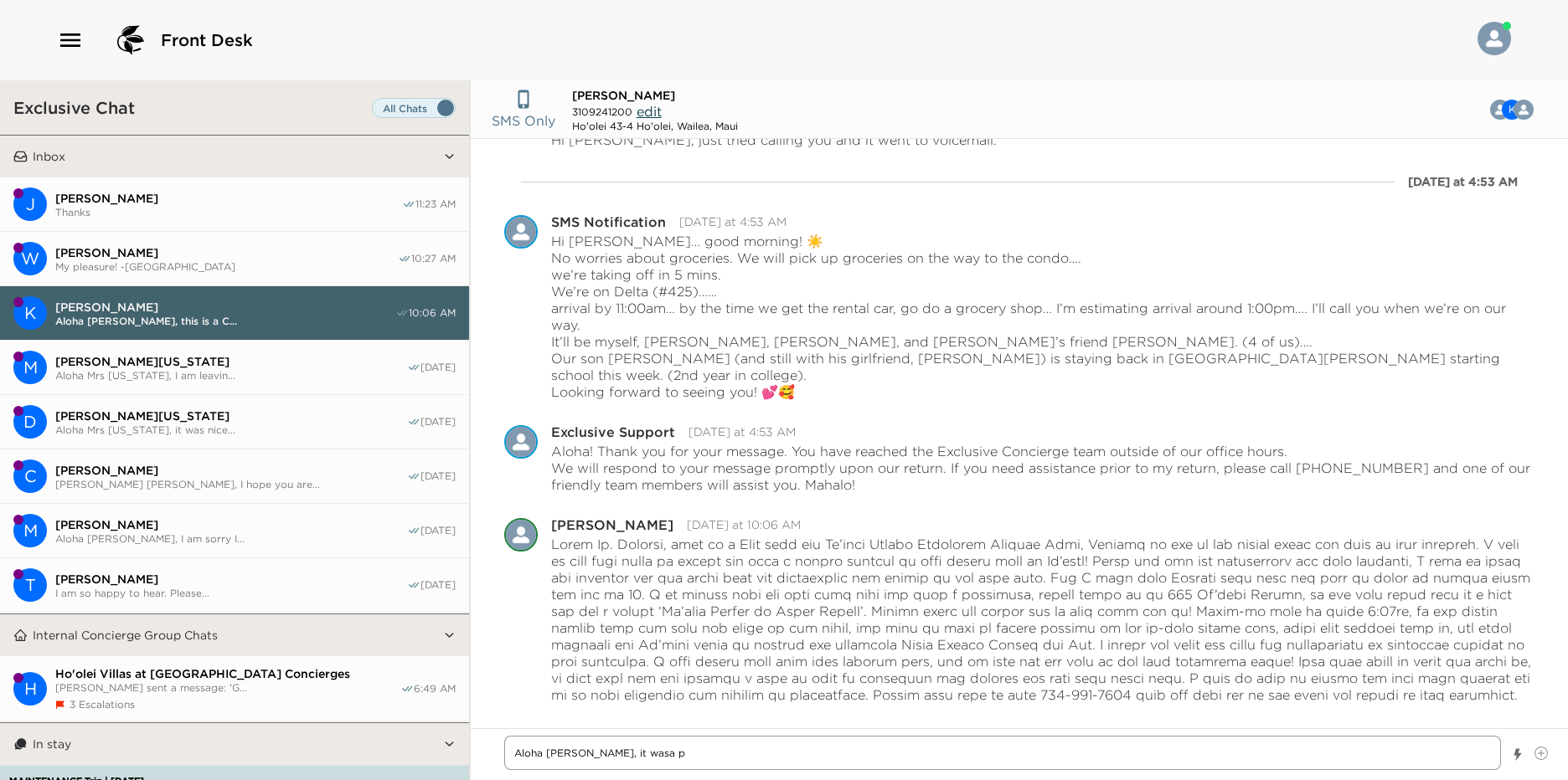
type textarea "Aloha [PERSON_NAME], it wasa"
type textarea "x"
type textarea "Aloha [PERSON_NAME], it wasa"
type textarea "x"
type textarea "Aloha [PERSON_NAME], it was"
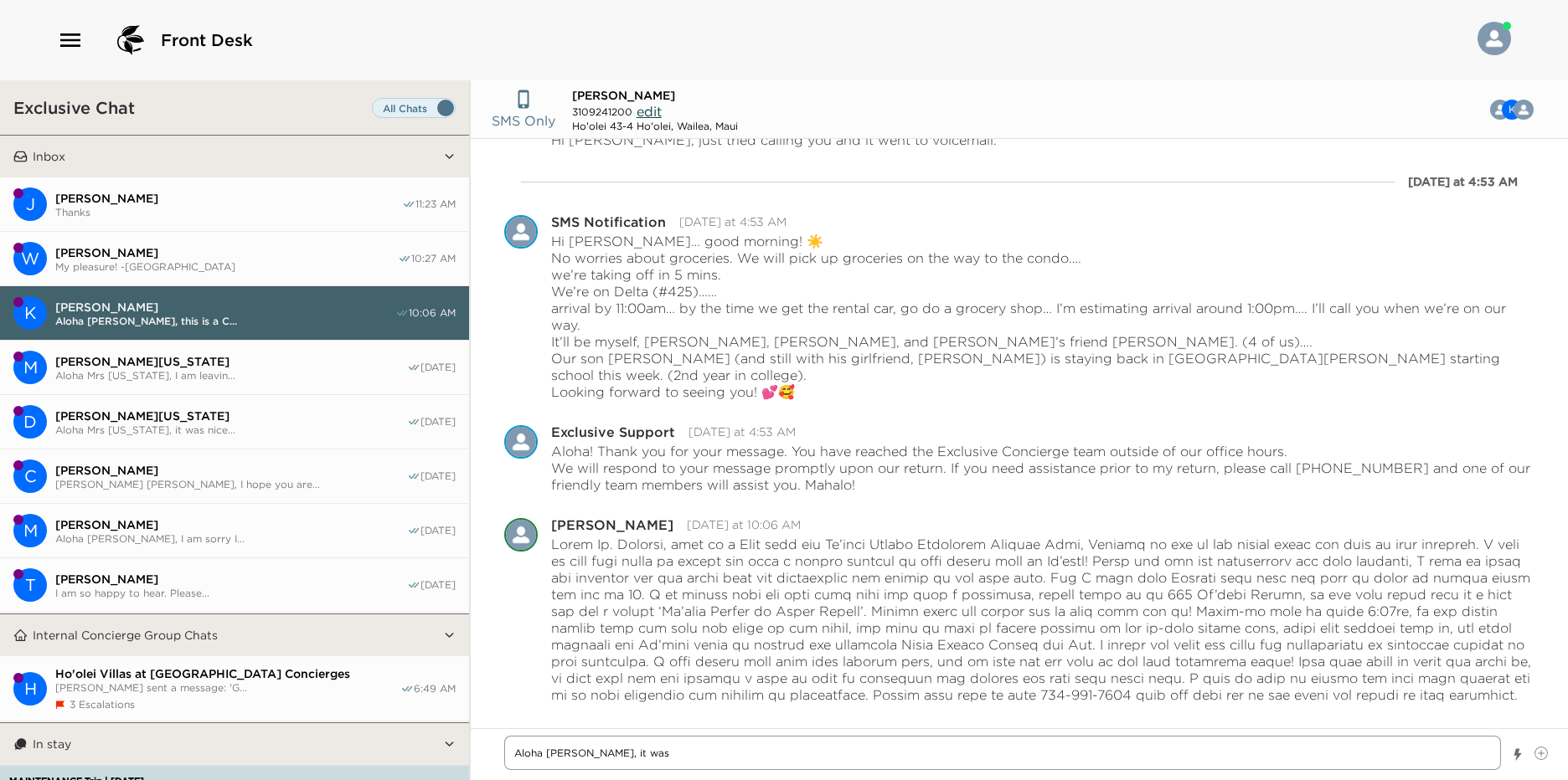
type textarea "x"
type textarea "Aloha [PERSON_NAME], it wa"
type textarea "x"
type textarea "Aloha [PERSON_NAME], it wa"
type textarea "x"
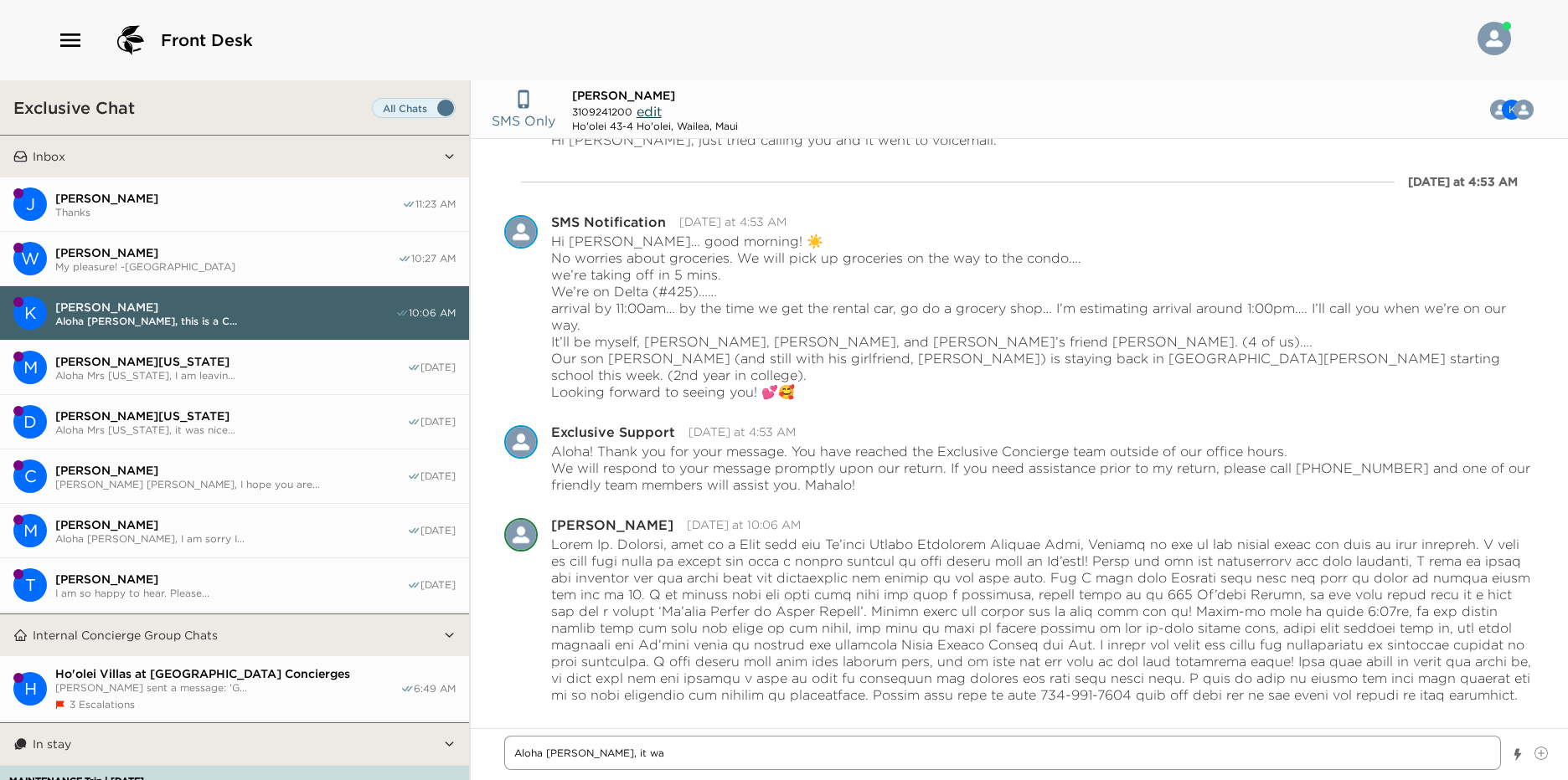
type textarea "Aloha [PERSON_NAME], it wa a"
type textarea "x"
type textarea "Aloha [PERSON_NAME], it wa"
type textarea "x"
type textarea "Aloha [PERSON_NAME], it wa"
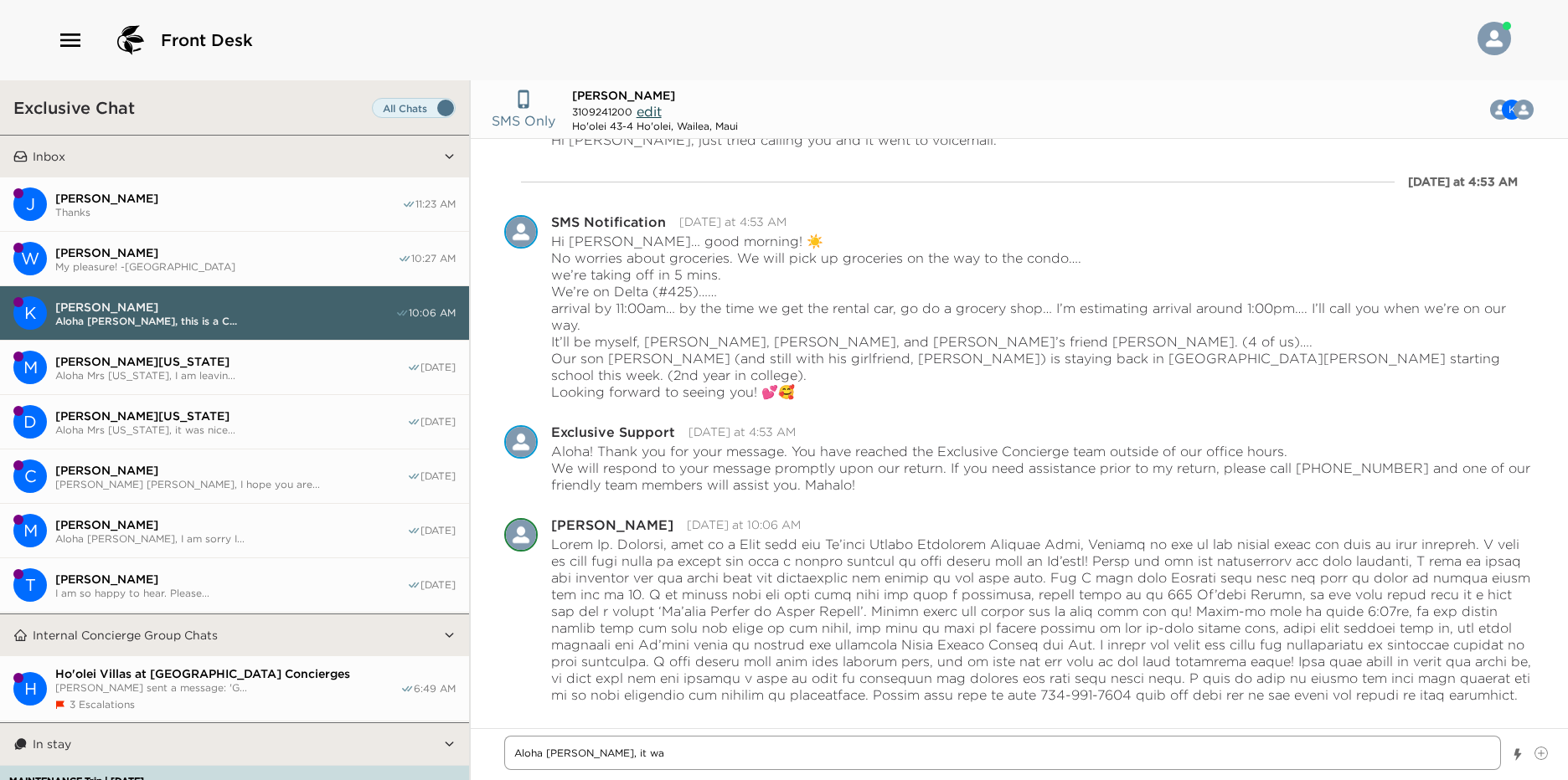
type textarea "x"
type textarea "Aloha [PERSON_NAME], it w"
type textarea "x"
type textarea "Aloha [PERSON_NAME], it wa"
type textarea "x"
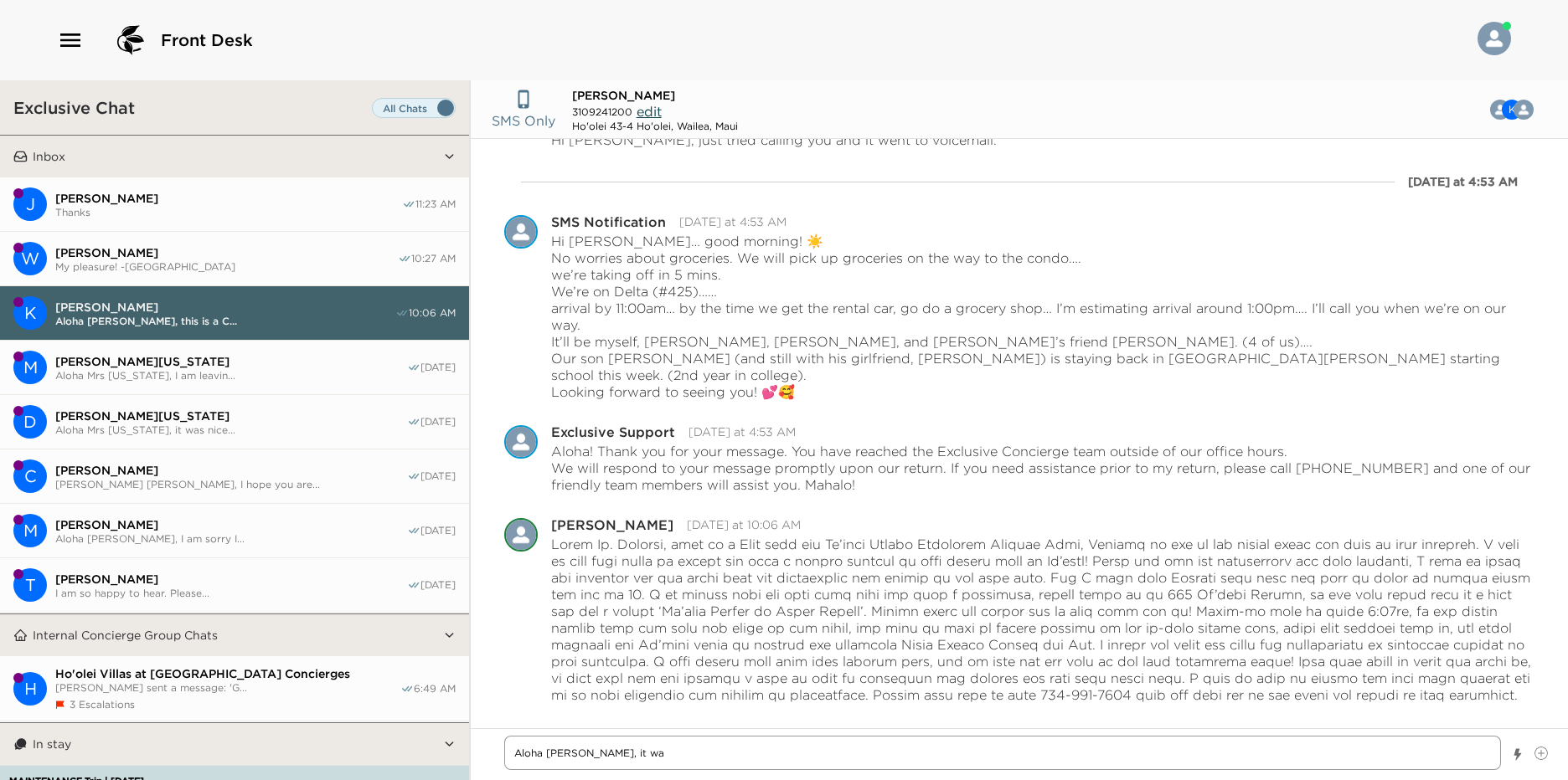
type textarea "Aloha [PERSON_NAME], it was"
type textarea "x"
type textarea "Aloha [PERSON_NAME], it was"
type textarea "x"
type textarea "Aloha [PERSON_NAME], it was a"
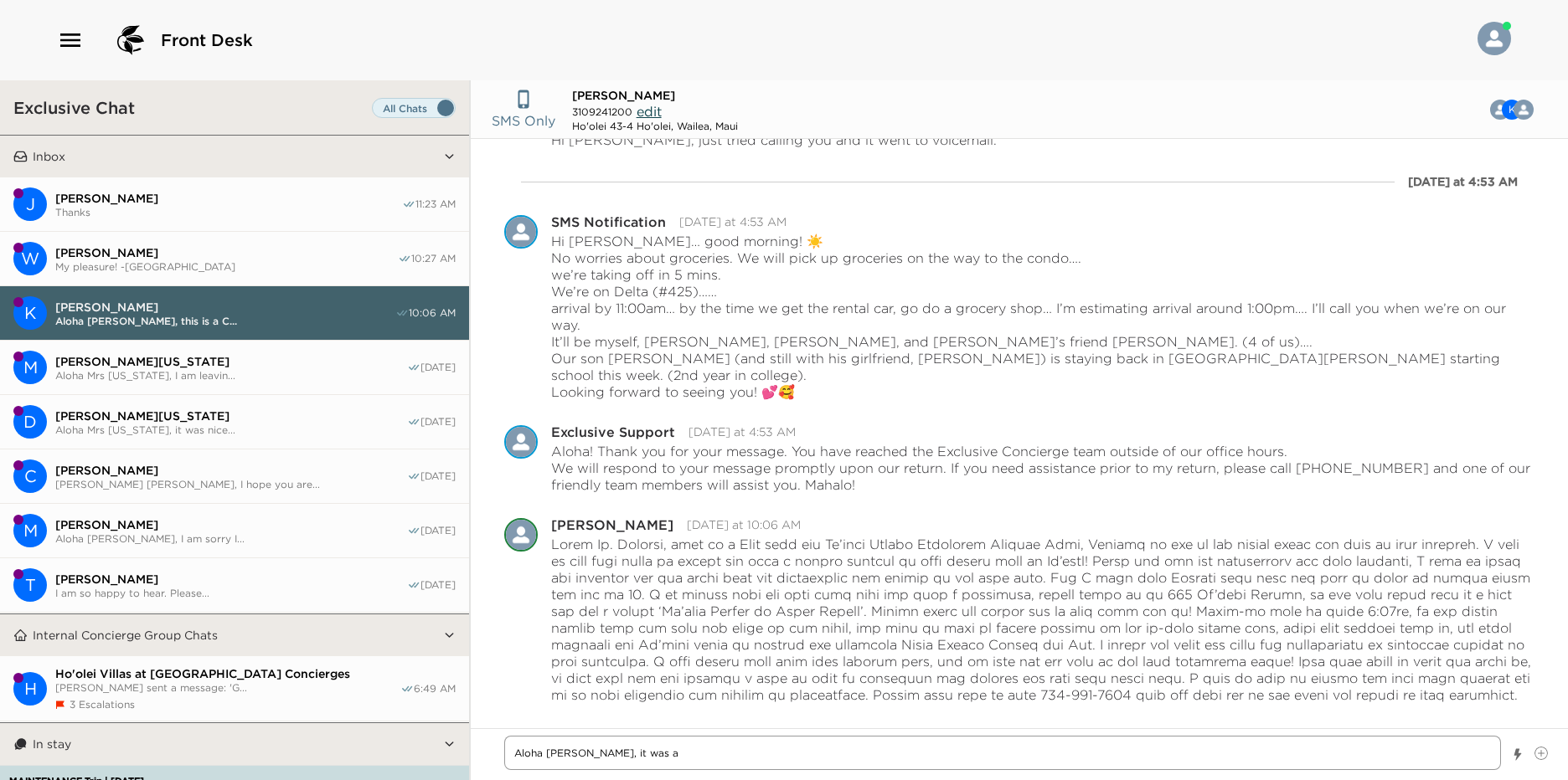
type textarea "x"
type textarea "Aloha [PERSON_NAME], it was a"
type textarea "x"
type textarea "Aloha [PERSON_NAME], it was a p"
type textarea "x"
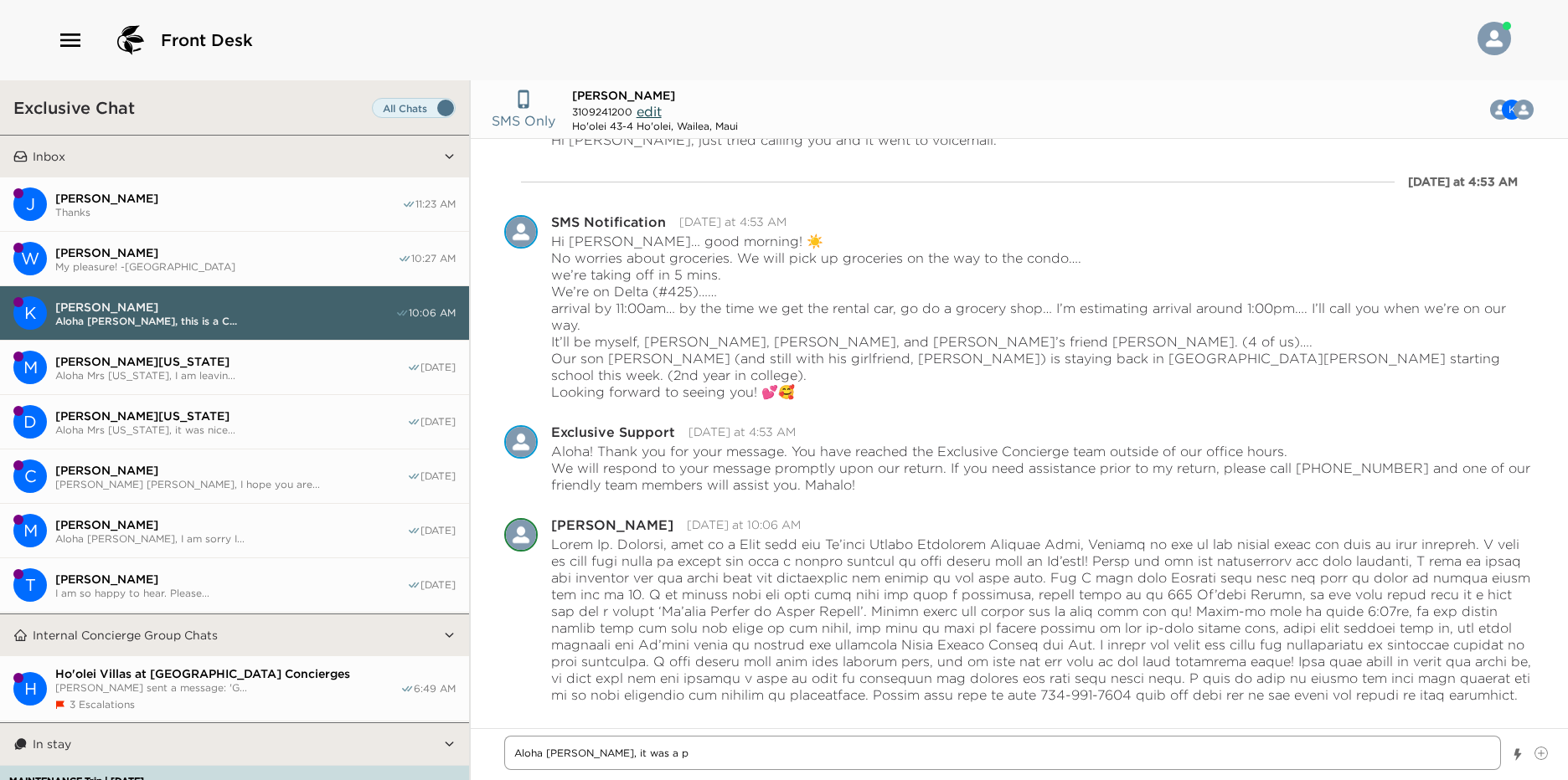
type textarea "Aloha [PERSON_NAME], it was a pl"
type textarea "x"
type textarea "Aloha [PERSON_NAME], it was a ple"
type textarea "x"
type textarea "Aloha [PERSON_NAME], it was a plea"
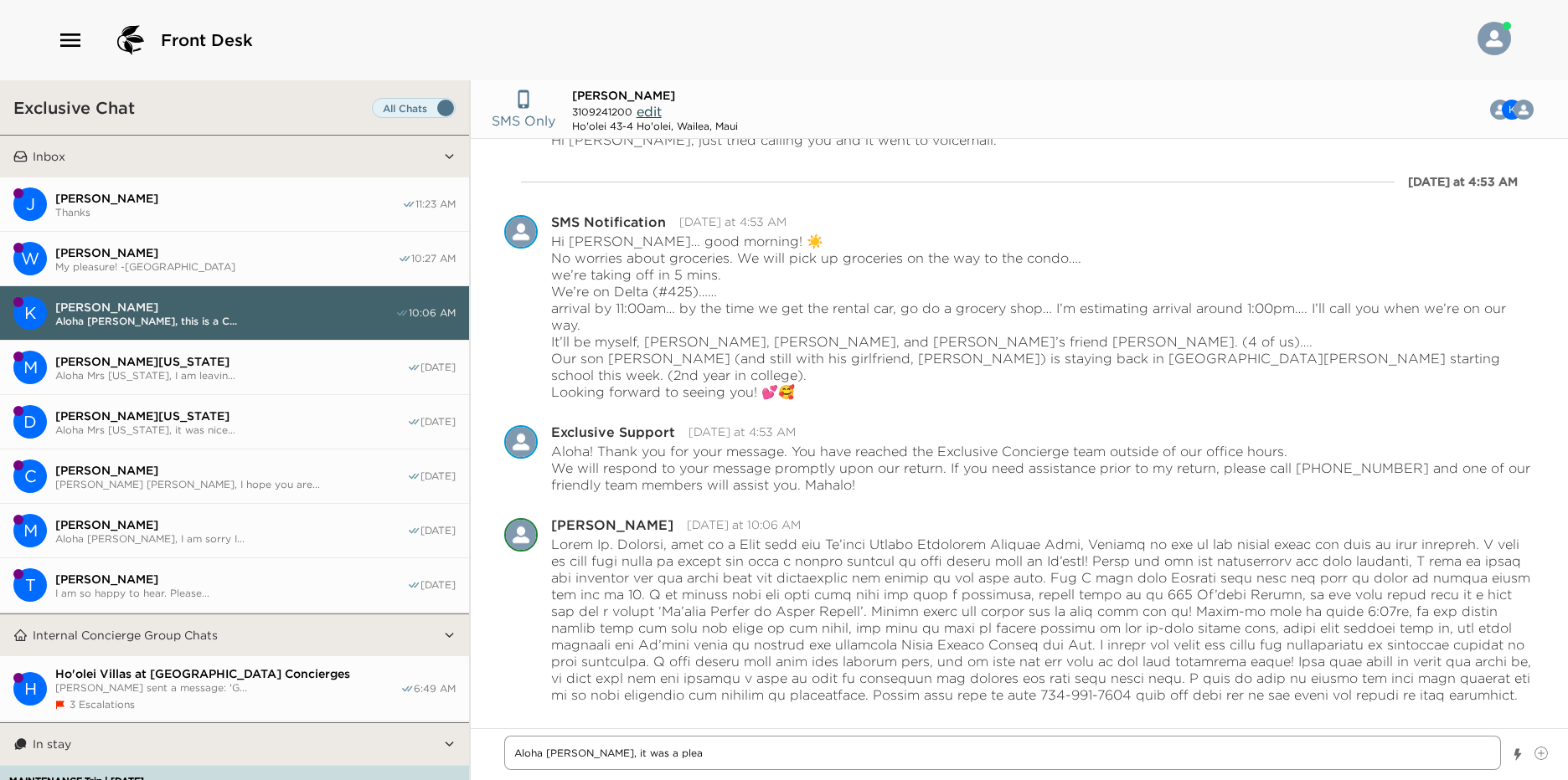
type textarea "x"
type textarea "Aloha [PERSON_NAME], it was a pleas"
type textarea "x"
type textarea "Aloha [PERSON_NAME], it was a pleass"
type textarea "x"
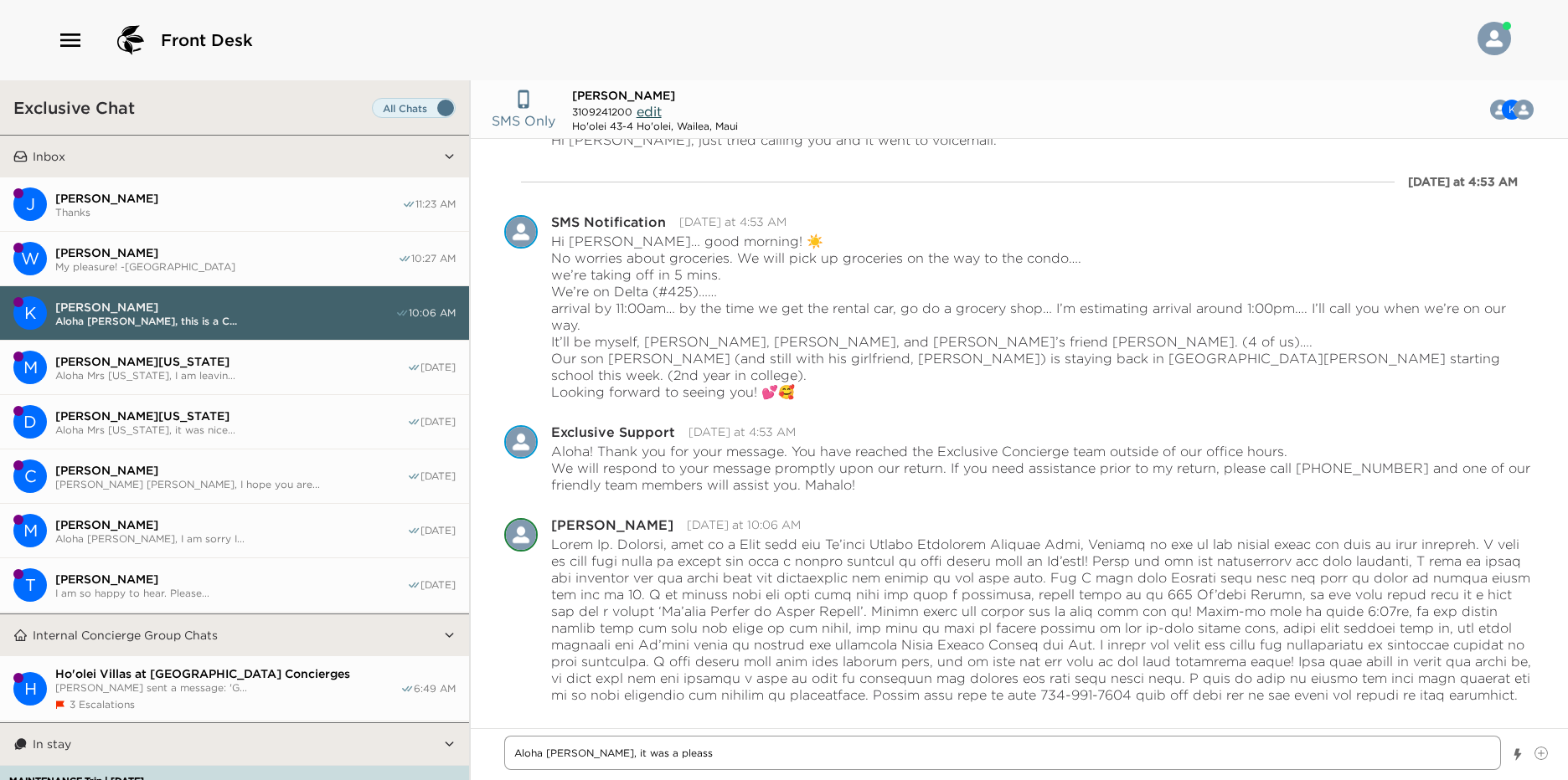
type textarea "Aloha [PERSON_NAME], it was a pleassu"
type textarea "x"
type textarea "Aloha [PERSON_NAME], it was a pleassur"
type textarea "x"
type textarea "Aloha [PERSON_NAME], it was a pleassure"
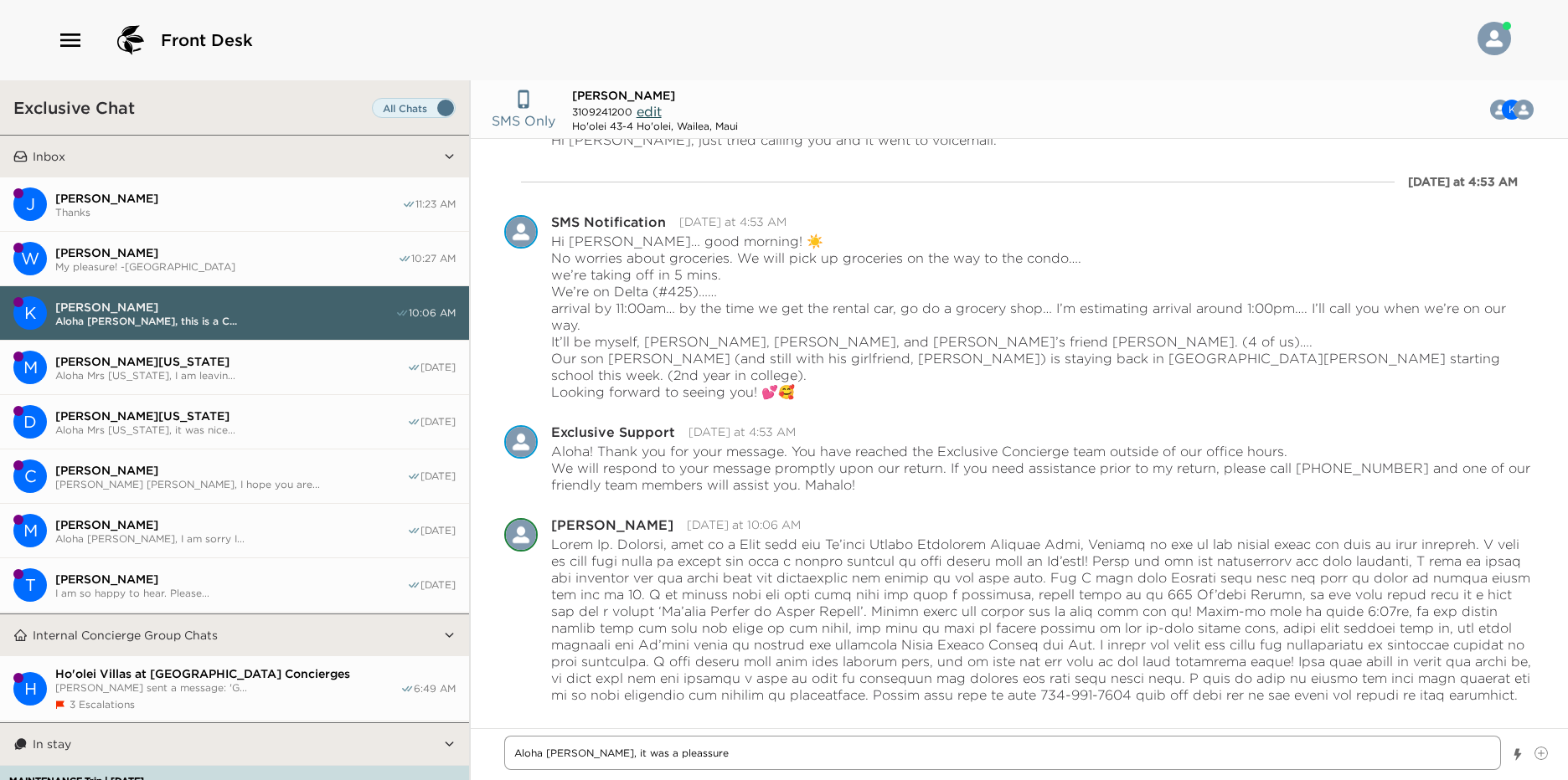
type textarea "x"
type textarea "Aloha [PERSON_NAME], it was a pleassure"
type textarea "x"
type textarea "Aloha [PERSON_NAME], it was a pleassure m"
type textarea "x"
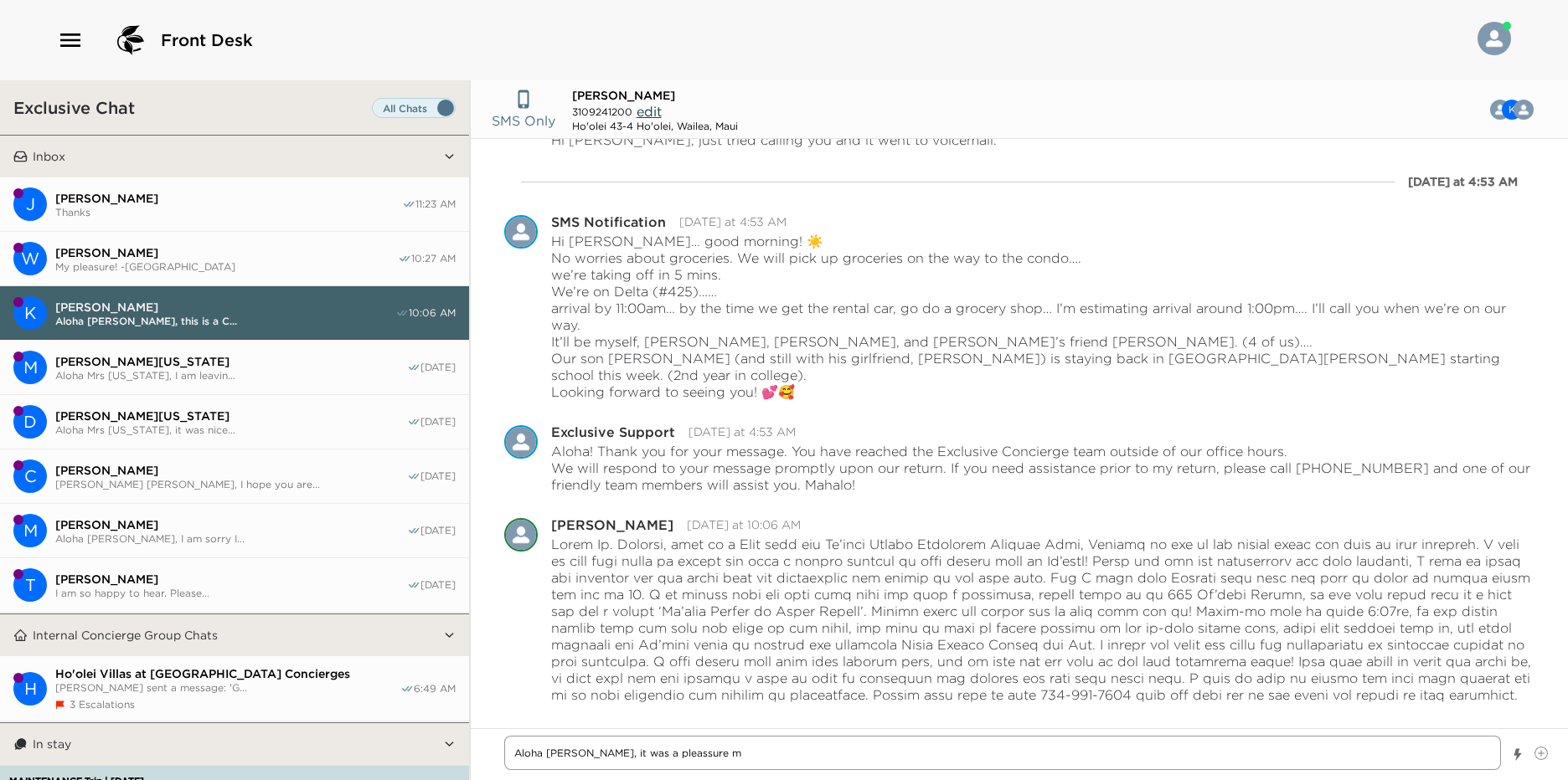
type textarea "Aloha [PERSON_NAME], it was a pleassure me"
type textarea "x"
type textarea "Aloha [PERSON_NAME], it was a pleassure mee"
type textarea "x"
type textarea "Aloha [PERSON_NAME], it was a pleassure meet"
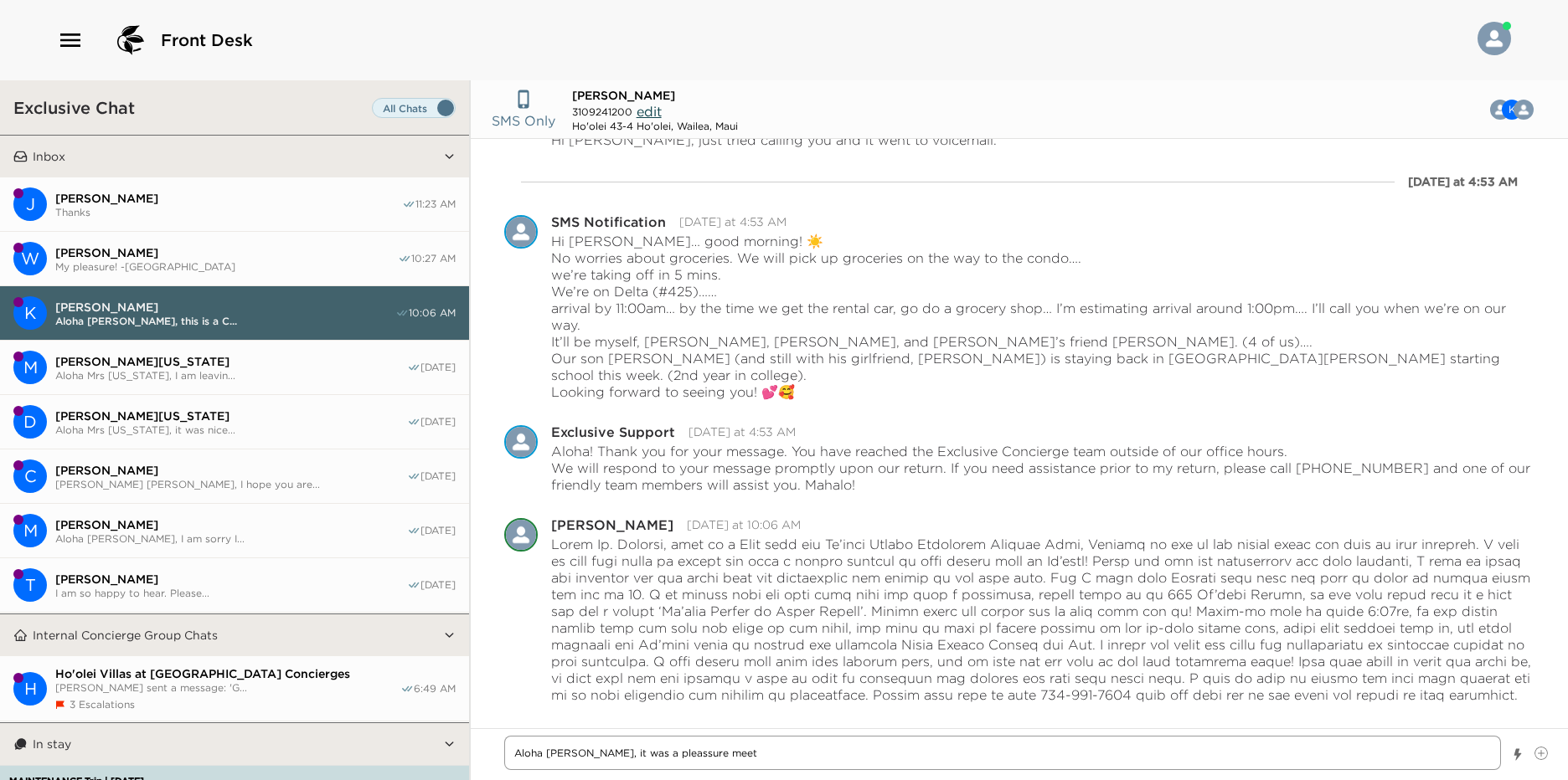
type textarea "x"
type textarea "Aloha [PERSON_NAME], it was a pleassure meet"
type textarea "x"
type textarea "Aloha [PERSON_NAME], it was a pleassure meet"
type textarea "x"
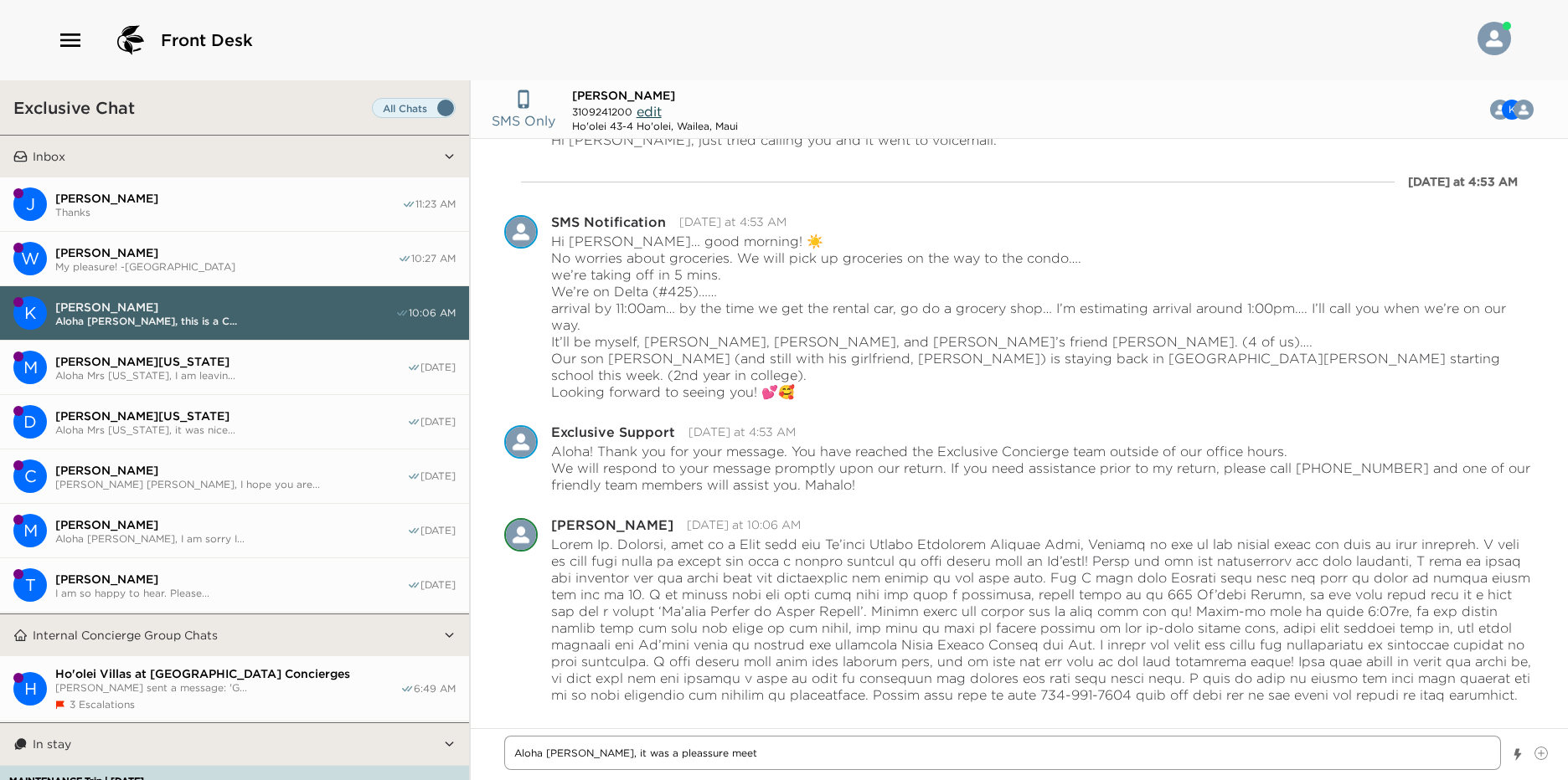
type textarea "Aloha [PERSON_NAME], it was a pleassure meeti"
type textarea "x"
type textarea "Aloha [PERSON_NAME], it was a pleassure meetin"
type textarea "x"
type textarea "Aloha [PERSON_NAME], it was a pleassure meeting"
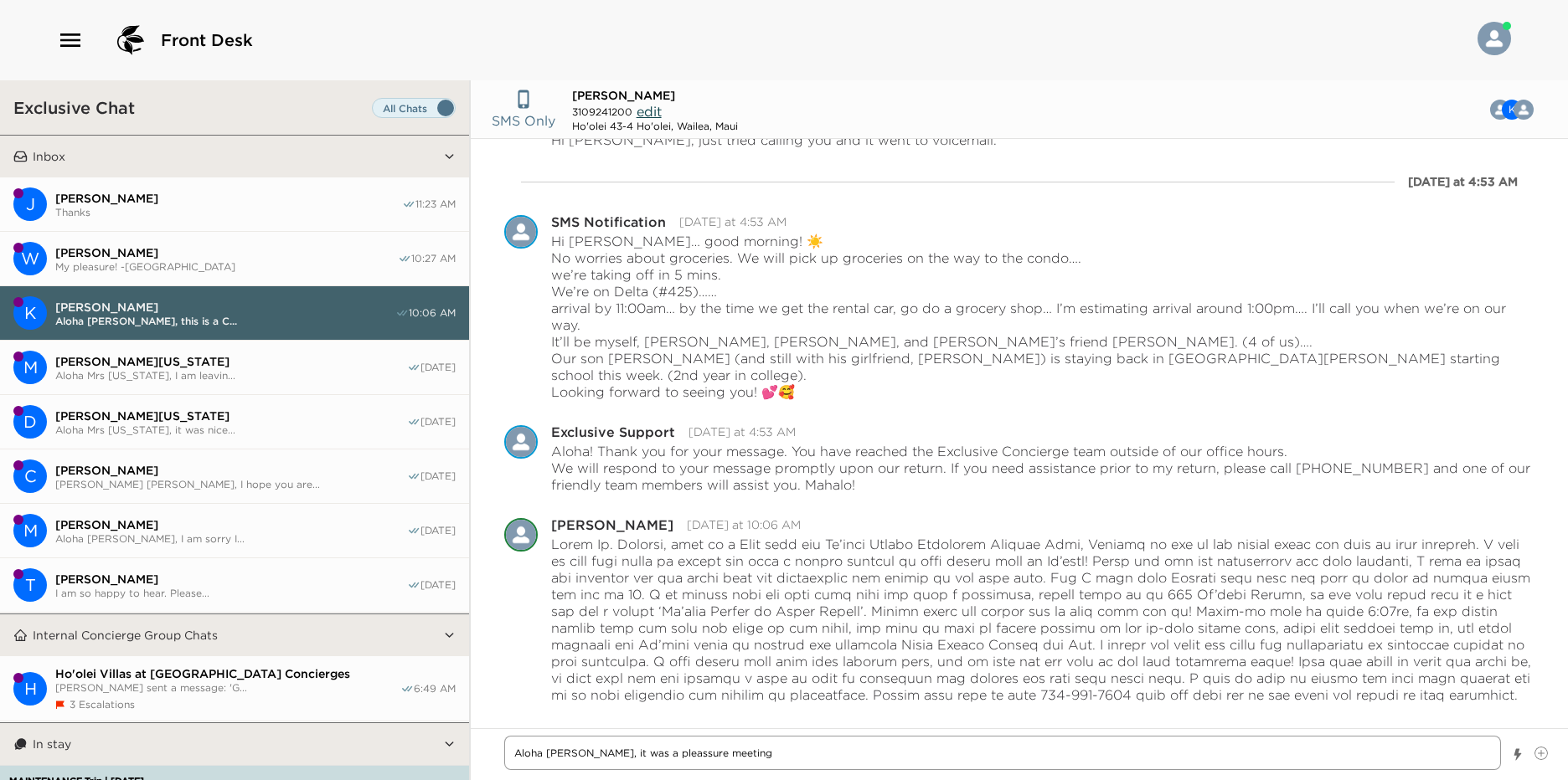
type textarea "x"
type textarea "Aloha [PERSON_NAME], it was a pleassure meeting"
type textarea "x"
type textarea "Aloha [PERSON_NAME], it was a pleassure meeting y"
type textarea "x"
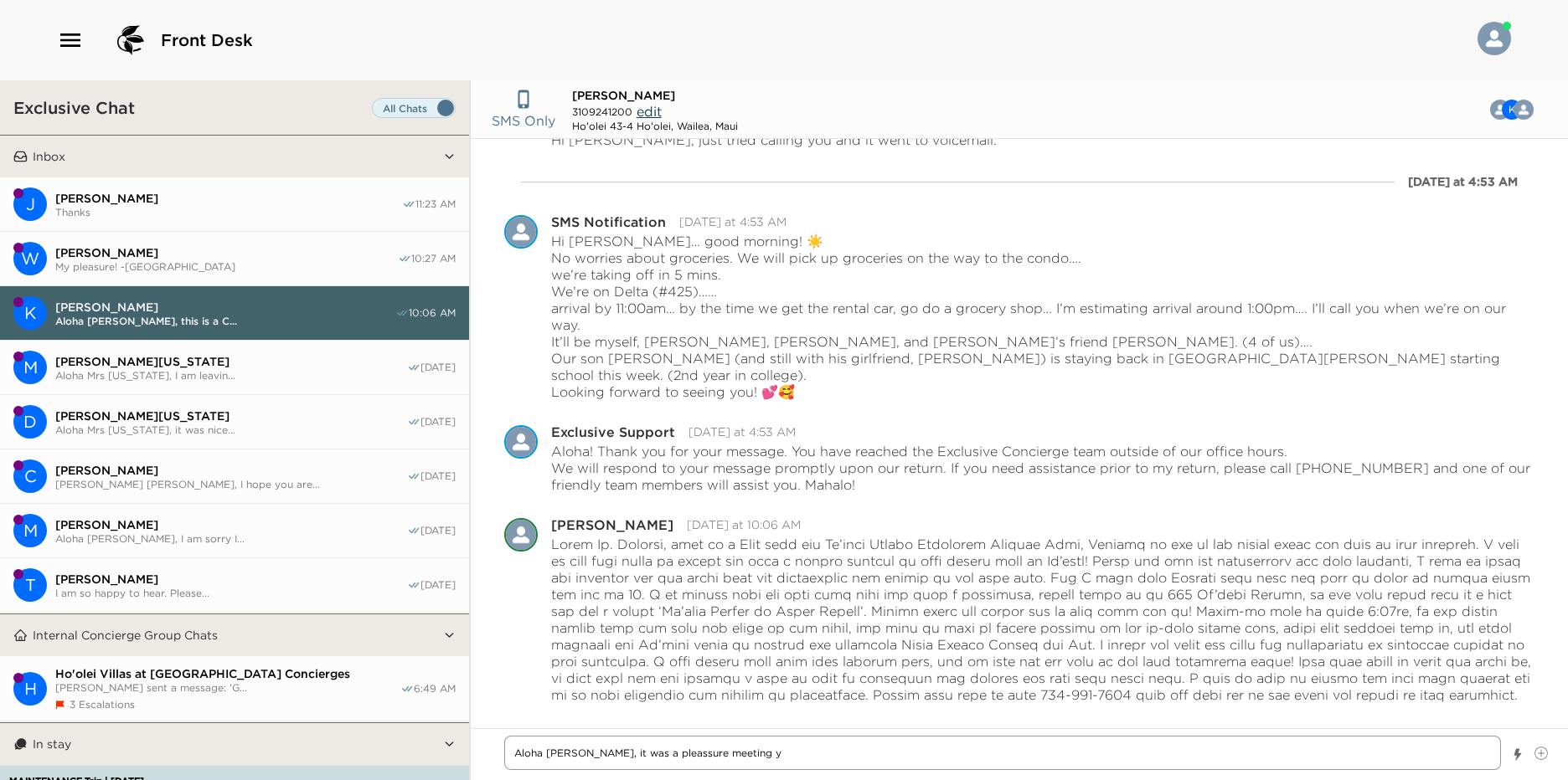
type textarea "Aloha [PERSON_NAME], it was a pleassure meeting yo"
type textarea "x"
type textarea "Aloha [PERSON_NAME], it was a pleassure meeting you"
type textarea "x"
type textarea "Aloha [PERSON_NAME], it was a pleassure meeting you"
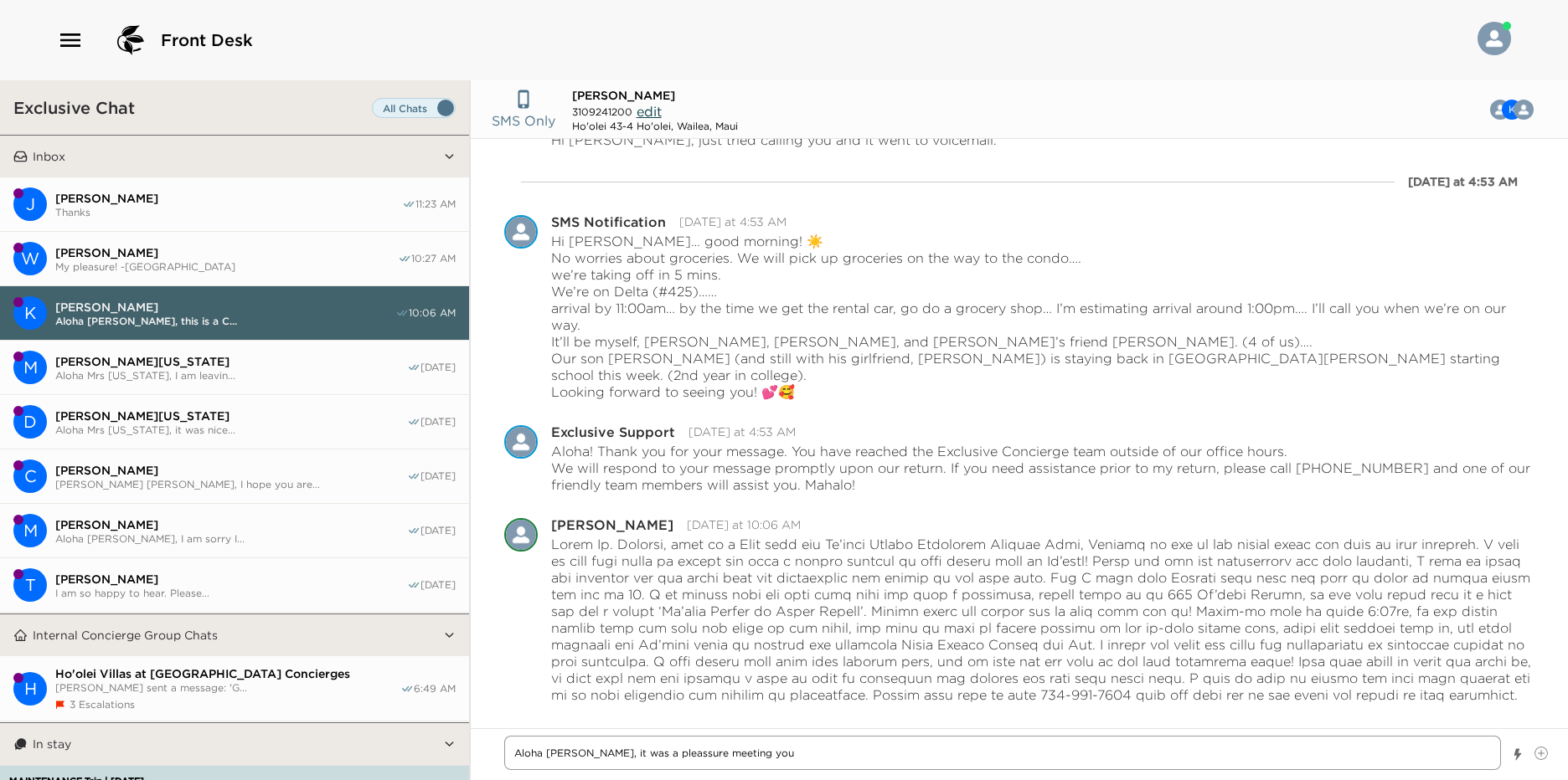
type textarea "x"
type textarea "Aloha [PERSON_NAME], it was a pleassure meeting you a"
type textarea "x"
type textarea "Aloha [PERSON_NAME], it was a pleassure meeting you an"
type textarea "x"
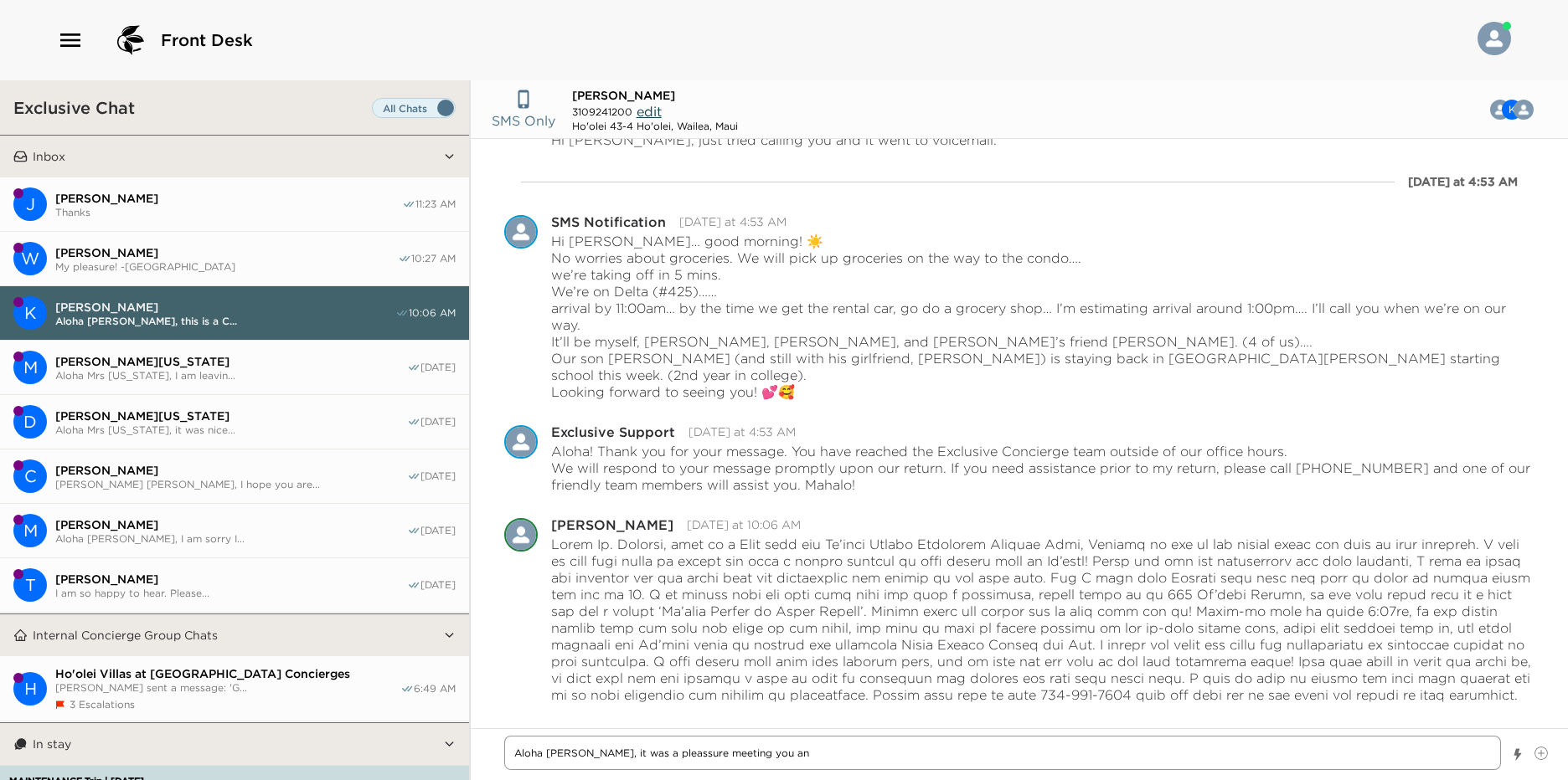
type textarea "Aloha [PERSON_NAME], it was a pleassure meeting you and"
type textarea "x"
type textarea "Aloha [PERSON_NAME], it was a pleassure meeting you and"
type textarea "x"
type textarea "Aloha [PERSON_NAME], it was a pleassure meeting you and y"
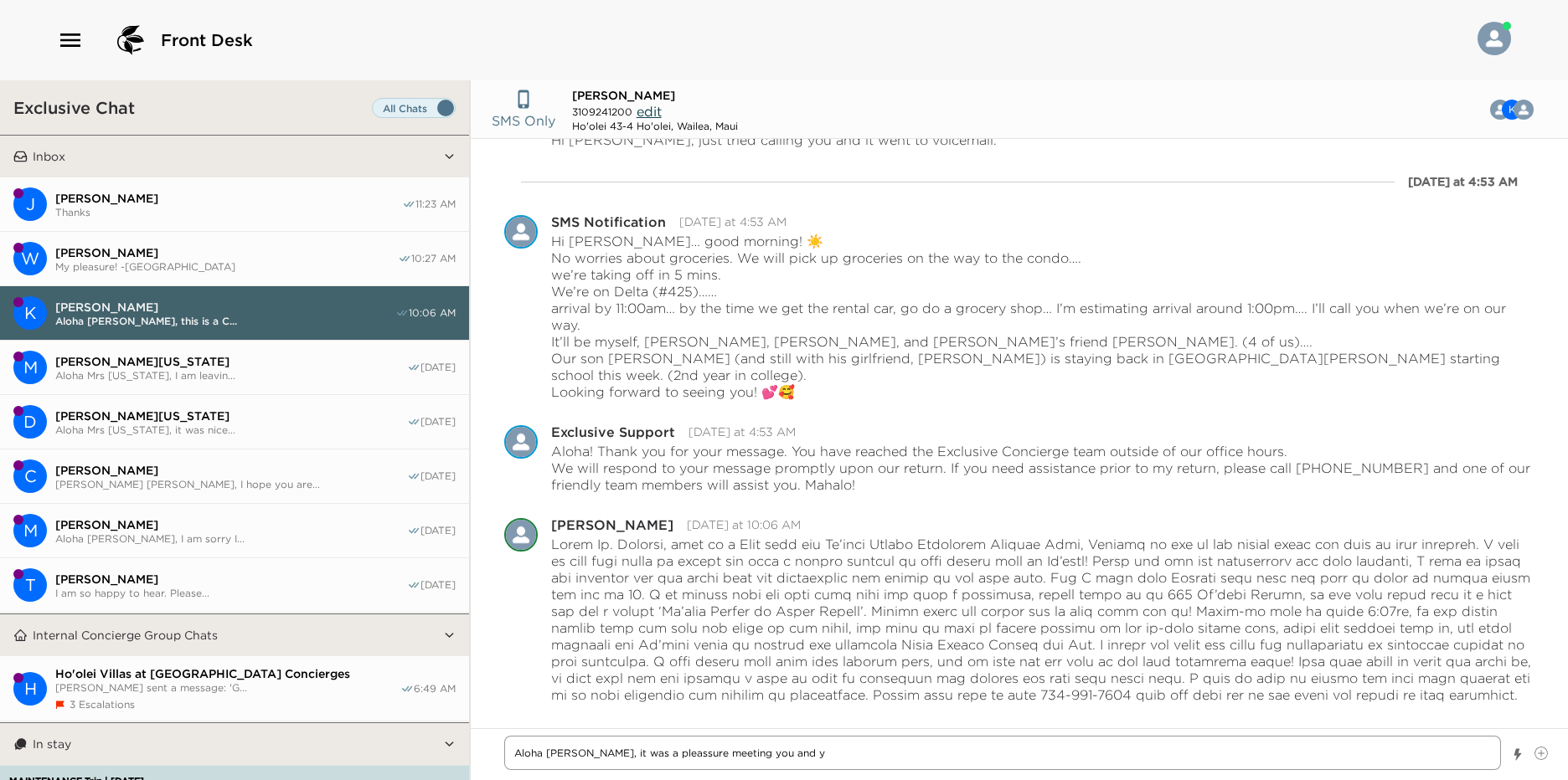
type textarea "x"
type textarea "Aloha [PERSON_NAME], it was a pleassure meeting you and yo"
type textarea "x"
type textarea "Aloha [PERSON_NAME], it was a pleassure meeting you and you"
type textarea "x"
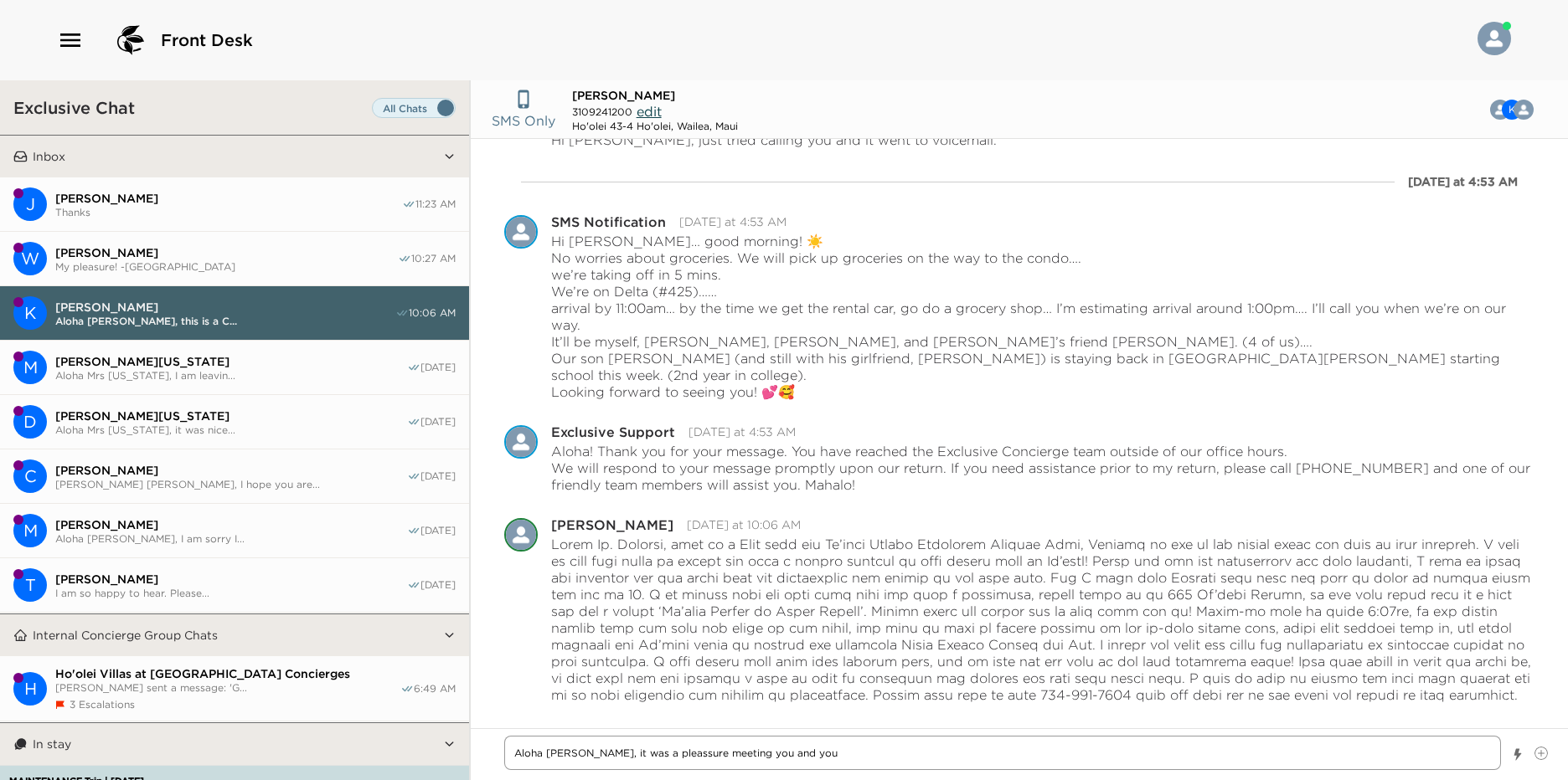
type textarea "Aloha [PERSON_NAME], it was a pleassure meeting you and you"
type textarea "x"
type textarea "Aloha [PERSON_NAME], it was a pleassure meeting you and you"
click at [858, 752] on textarea "Aloha [PERSON_NAME], it was a pleasure meeting you and your 'Ohana." at bounding box center [1003, 752] width 997 height 35
click at [1348, 757] on textarea "Aloha [PERSON_NAME], it was a pleasure meeting you and your 'Ohana. Attached is…" at bounding box center [1003, 752] width 997 height 35
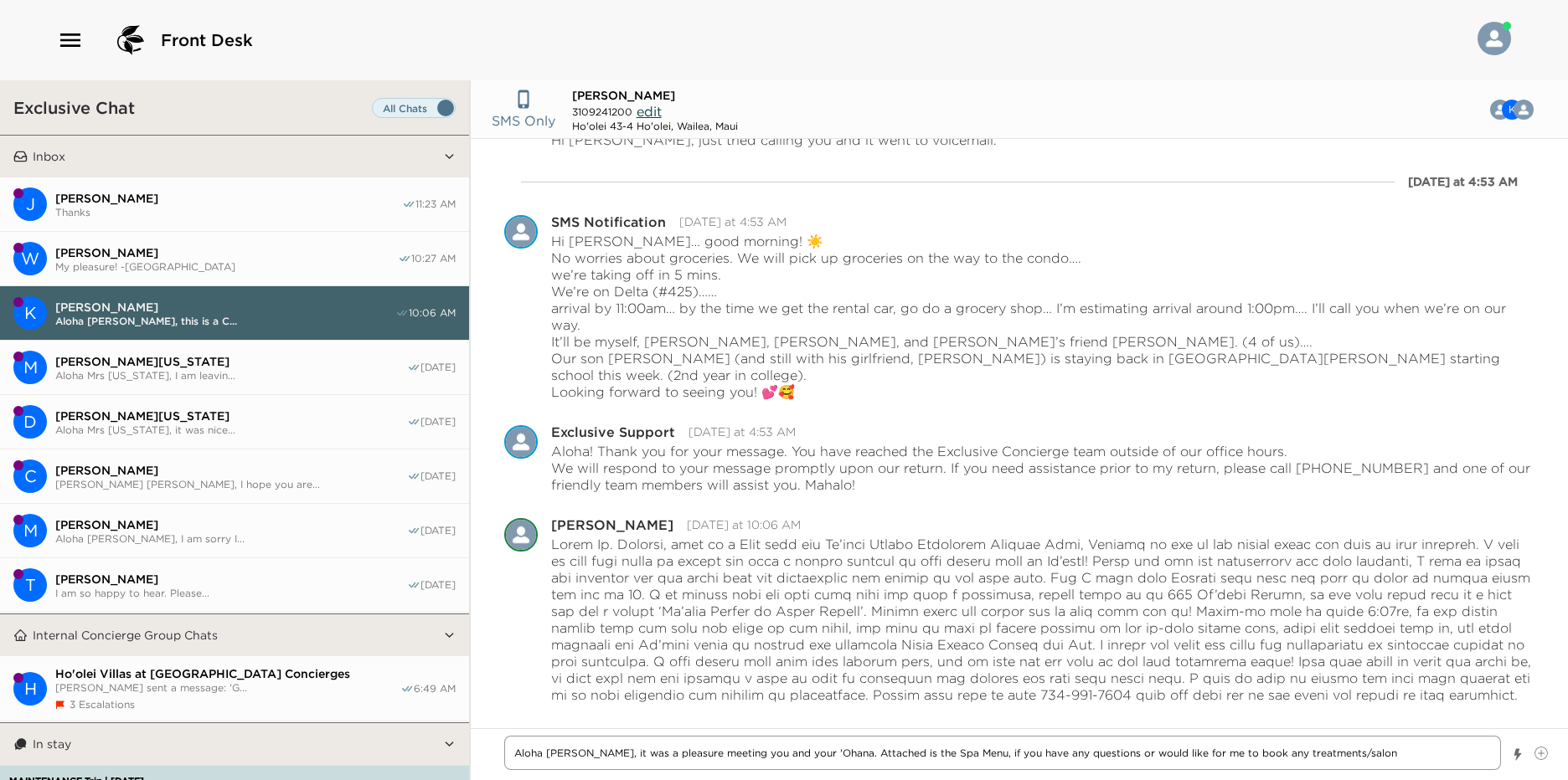
click at [1372, 760] on textarea "Aloha [PERSON_NAME], it was a pleasure meeting you and your 'Ohana. Attached is…" at bounding box center [1003, 752] width 997 height 35
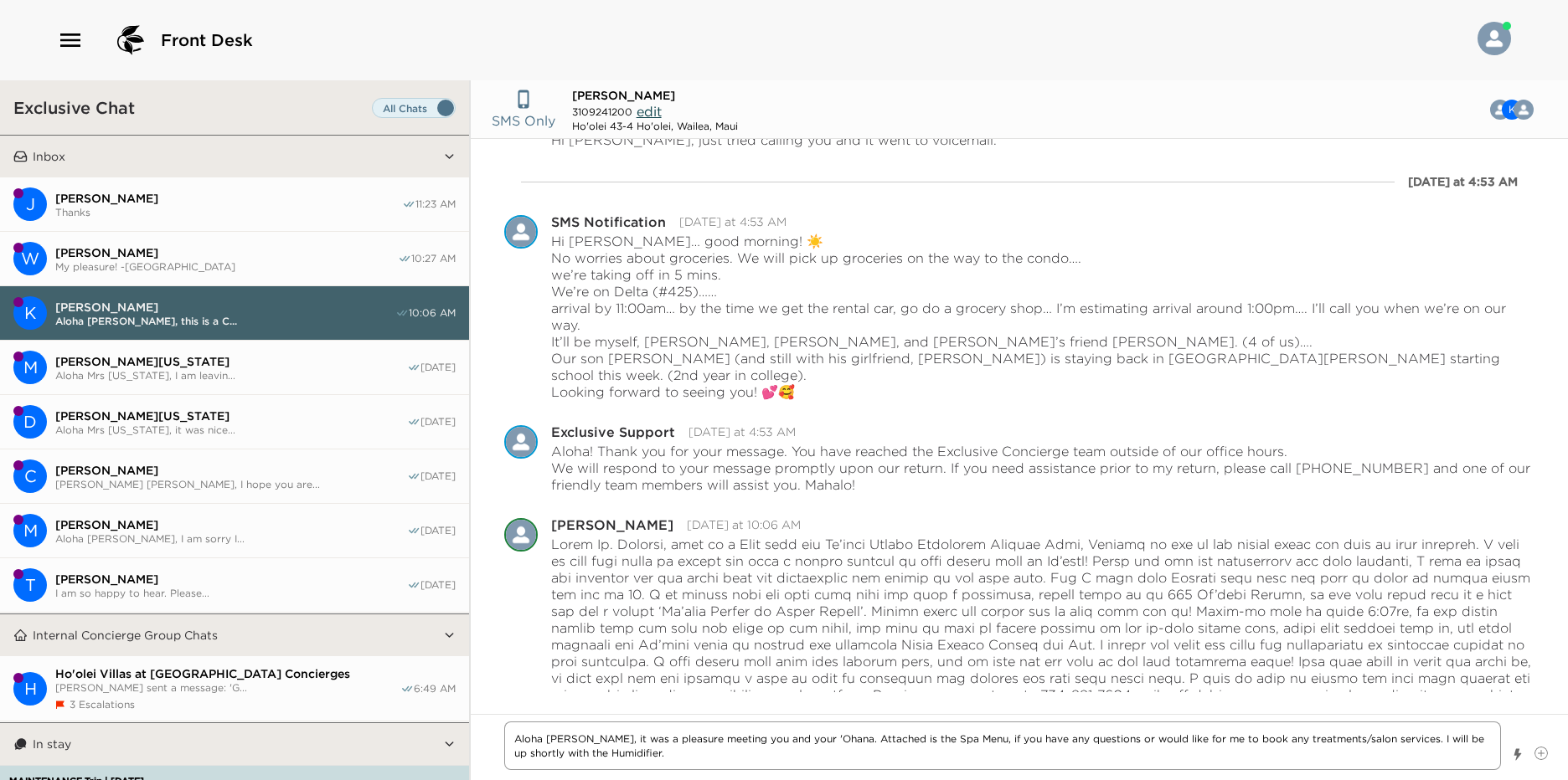
click at [668, 749] on textarea "Aloha [PERSON_NAME], it was a pleasure meeting you and your 'Ohana. Attached is…" at bounding box center [1003, 745] width 997 height 48
click at [1547, 755] on icon at bounding box center [1540, 753] width 13 height 13
click at [1534, 747] on input "File input" at bounding box center [1534, 747] width 0 height 0
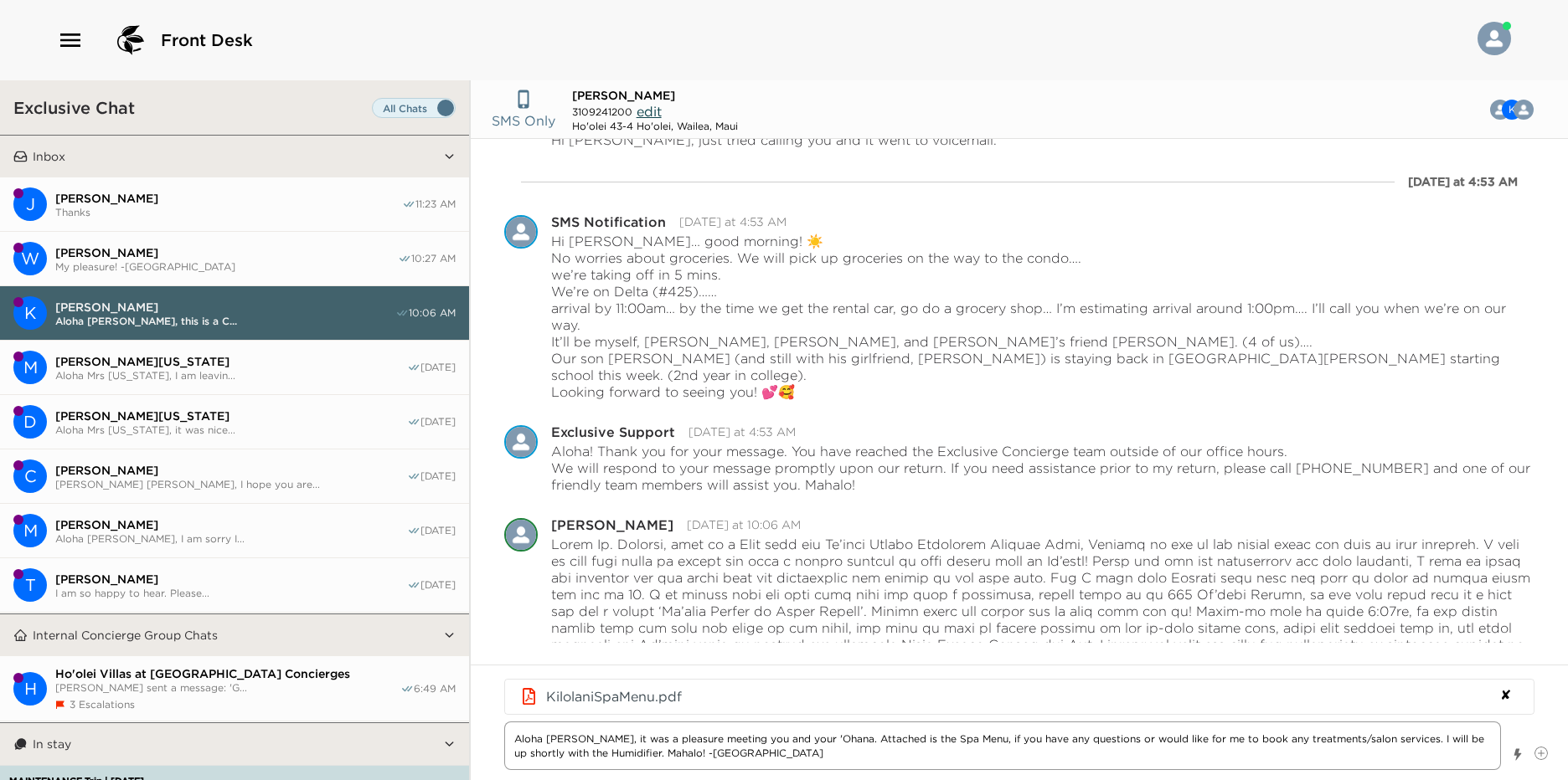
paste textarea "[URL][DOMAIN_NAME]"
click at [1407, 737] on textarea "Aloha [PERSON_NAME], it was a pleasure meeting you and your 'Ohana. Attached is…" at bounding box center [1003, 745] width 997 height 48
click at [777, 114] on div "SMS Only [PERSON_NAME] 3109241200 edit Ho'olei 43-4 Ho'olei, Wailea, Maui" at bounding box center [980, 110] width 978 height 46
click at [590, 752] on textarea "Aloha [PERSON_NAME], it was a pleasure meeting you and your 'Ohana. Attached is…" at bounding box center [1003, 745] width 997 height 48
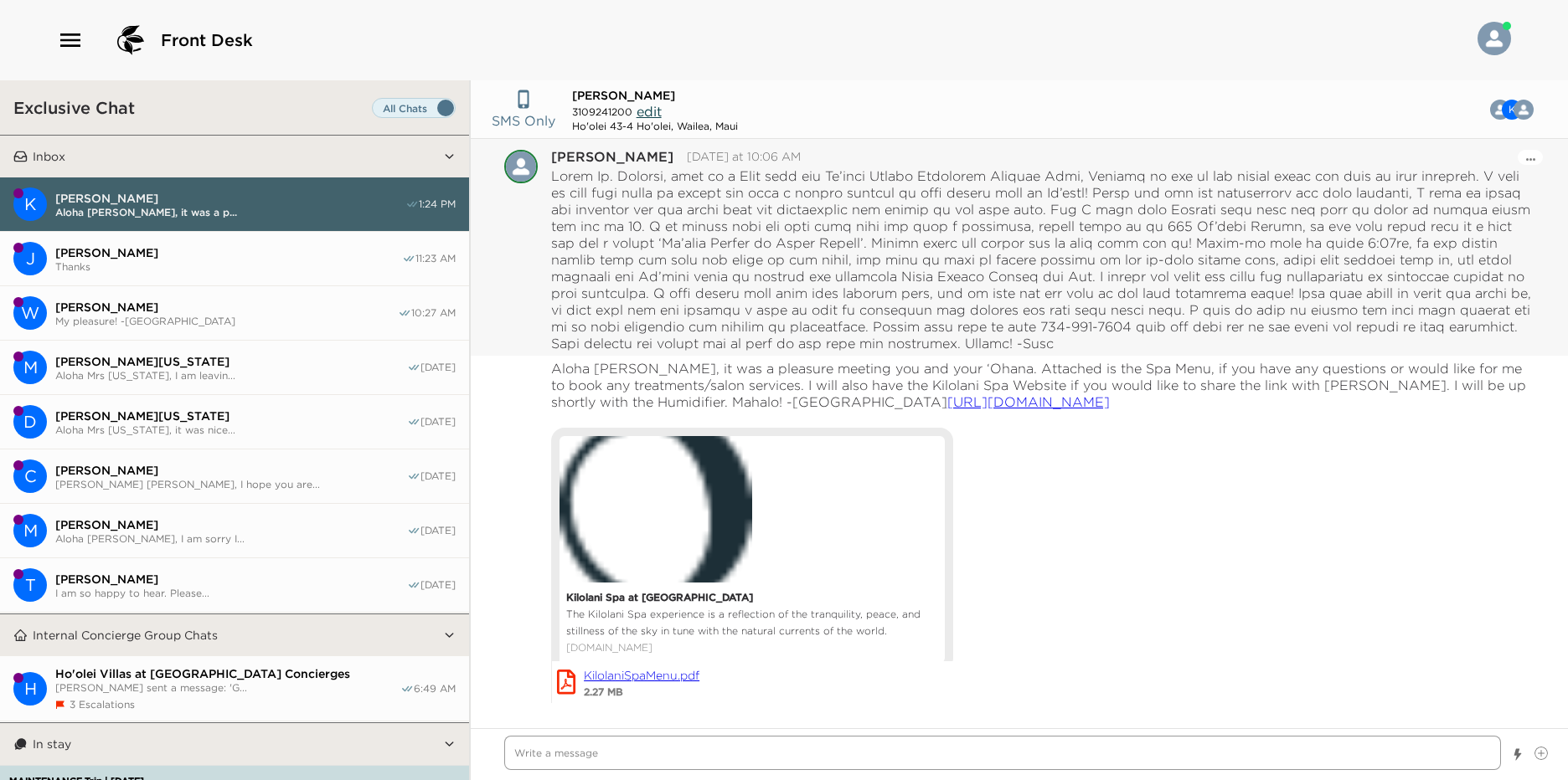
scroll to position [14799, 0]
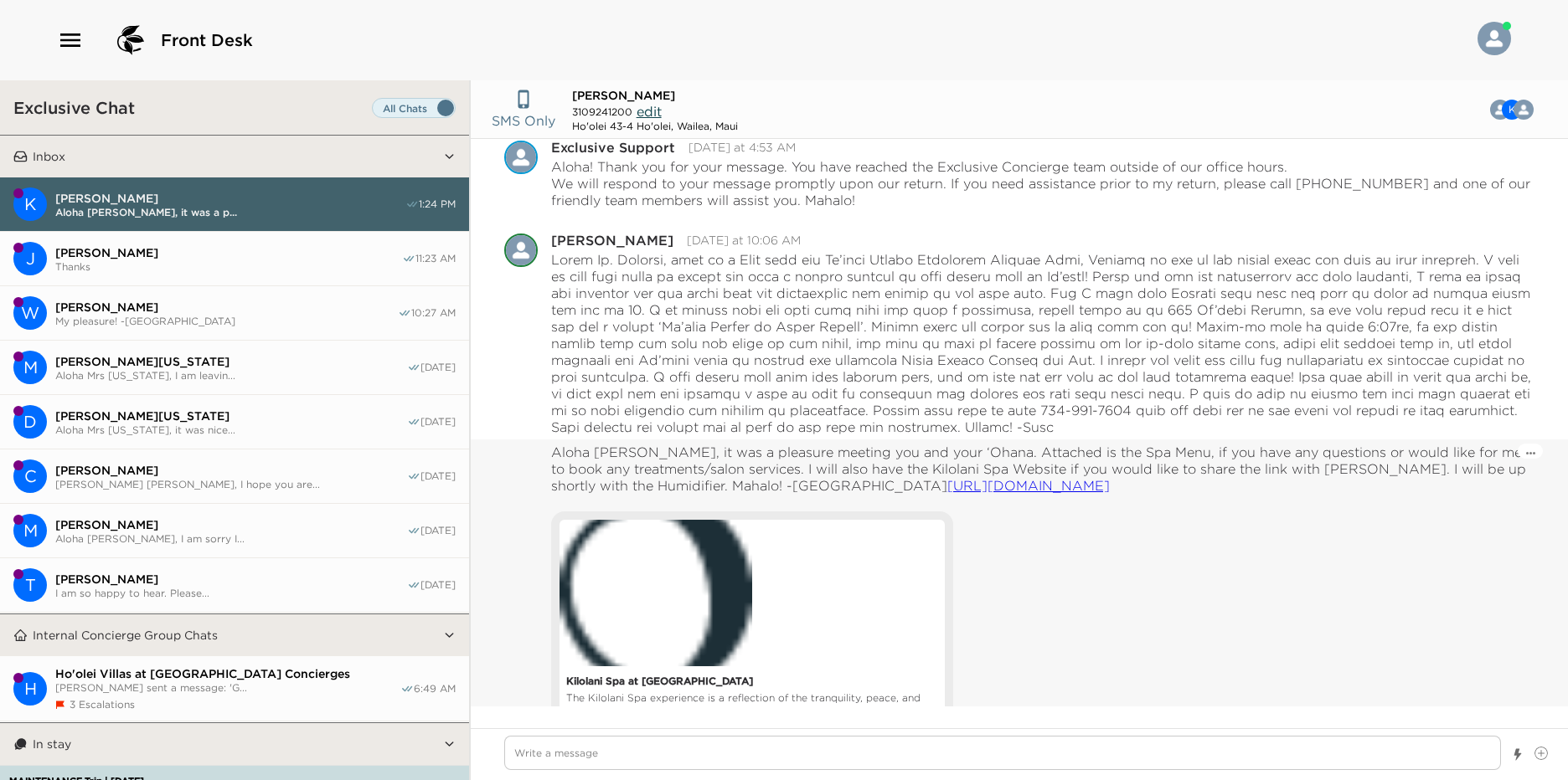
click at [1518, 457] on div "Pause Escalation Edit Message Delete" at bounding box center [1531, 451] width 25 height 15
click at [1526, 452] on icon "Open Message Actions Menu" at bounding box center [1531, 454] width 9 height 4
click at [0, 0] on button "Edit Message" at bounding box center [0, 0] width 0 height 0
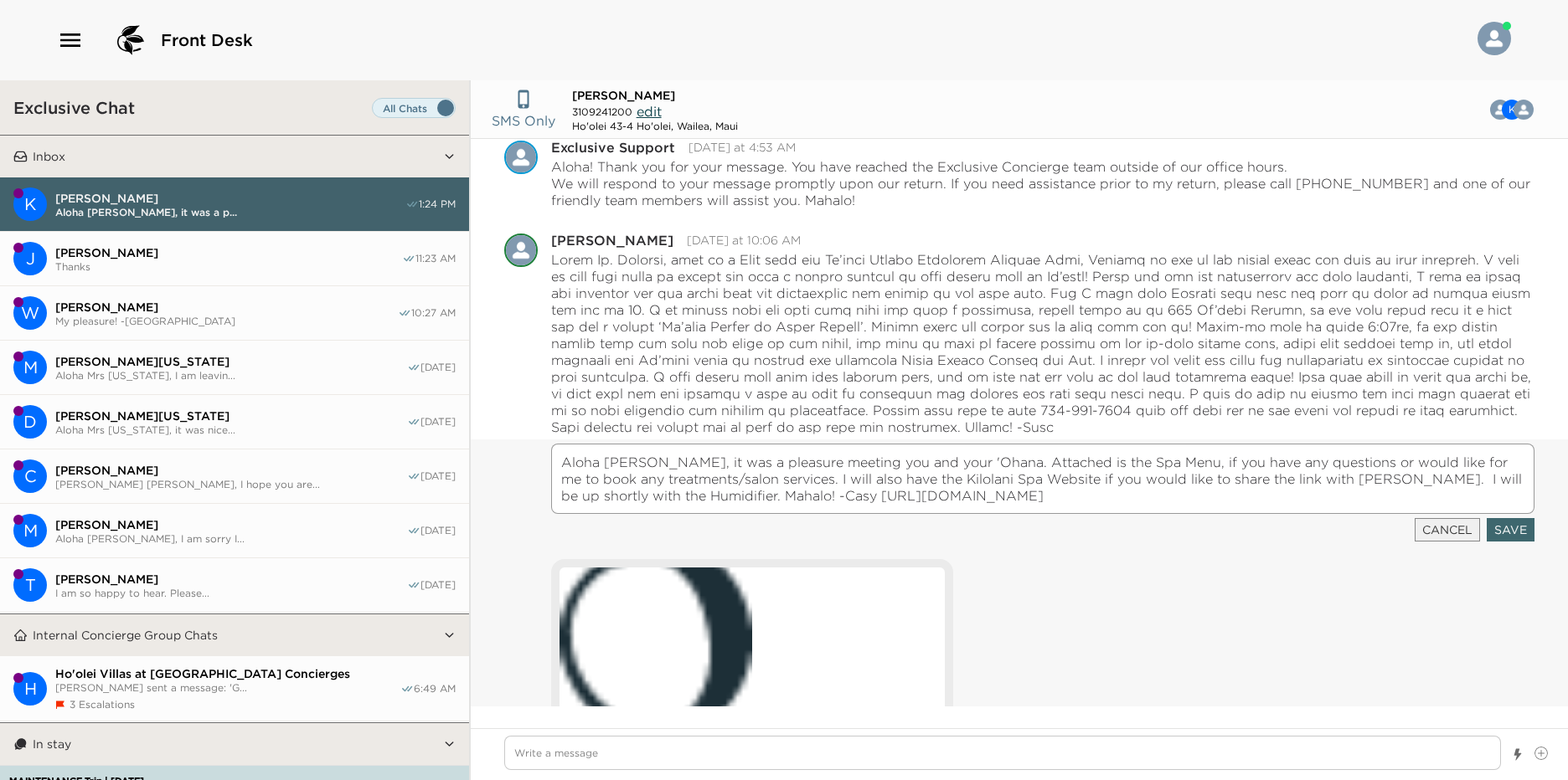
click at [795, 485] on textarea "Aloha [PERSON_NAME], it was a pleasure meeting you and your 'Ohana. Attached is…" at bounding box center [1043, 479] width 983 height 70
click at [1520, 519] on button "Save" at bounding box center [1511, 530] width 48 height 23
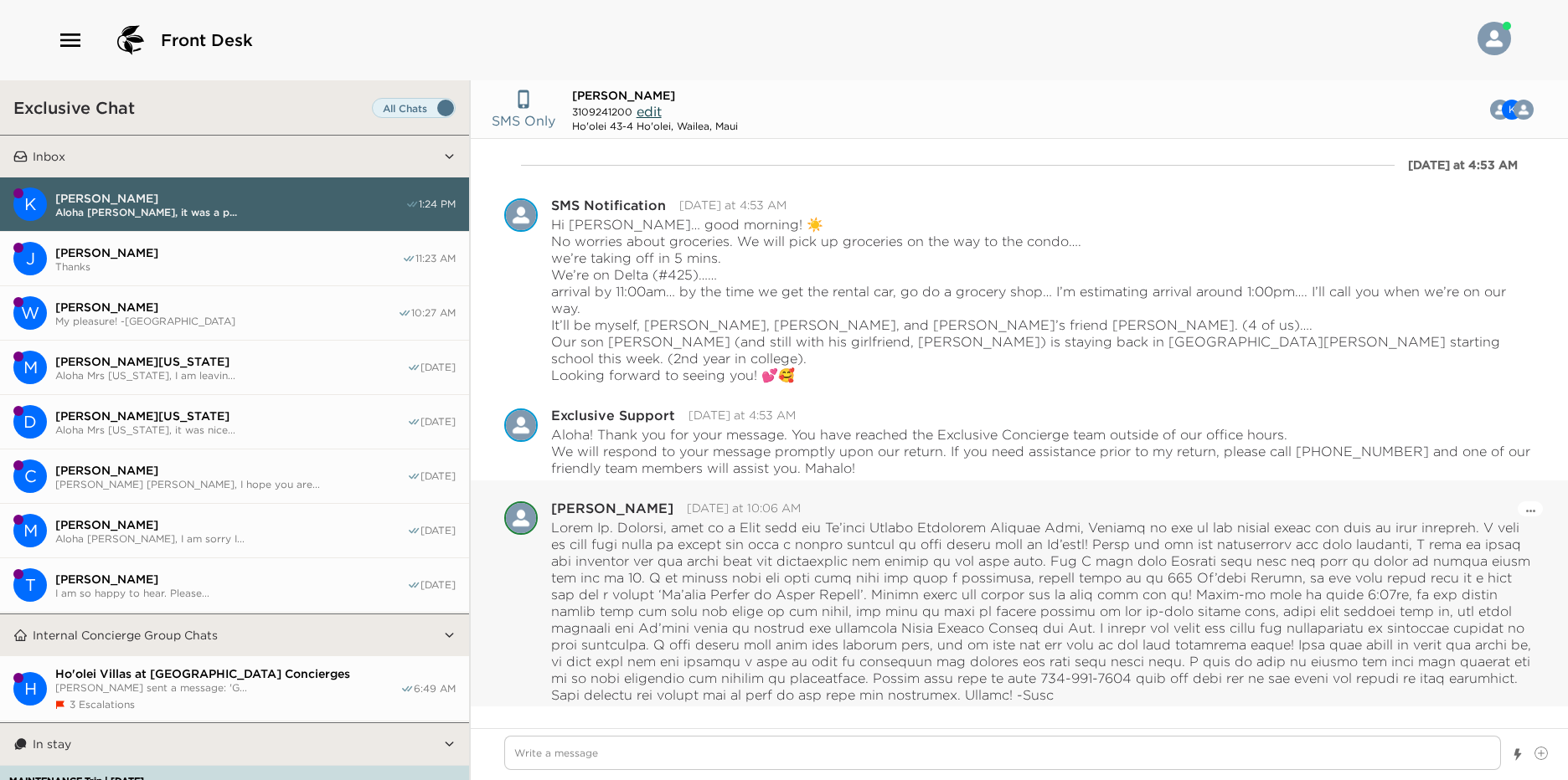
scroll to position [13509, 0]
